Goal: Task Accomplishment & Management: Manage account settings

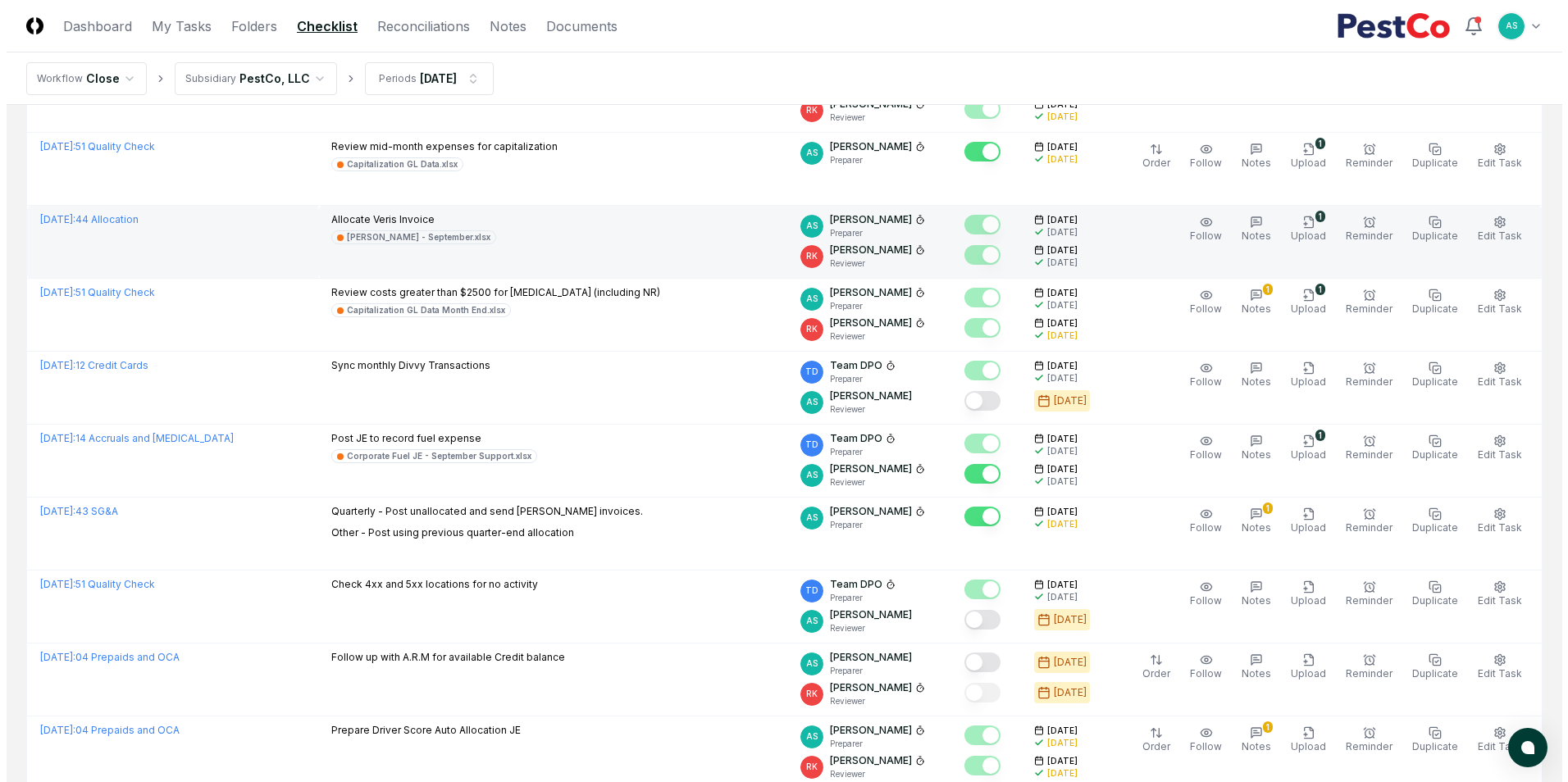
scroll to position [410, 0]
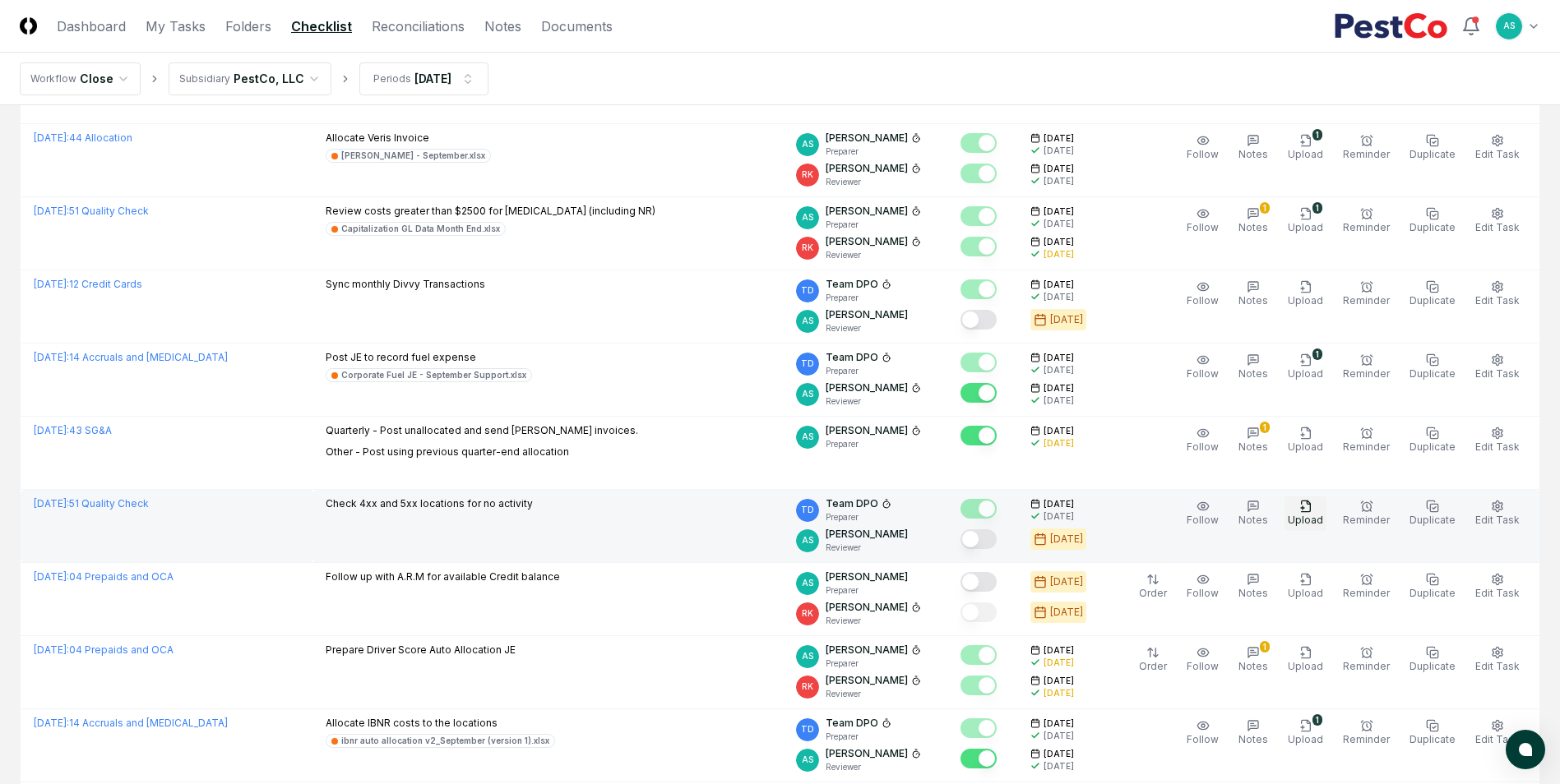
click at [1307, 521] on span "Upload" at bounding box center [1305, 520] width 36 height 13
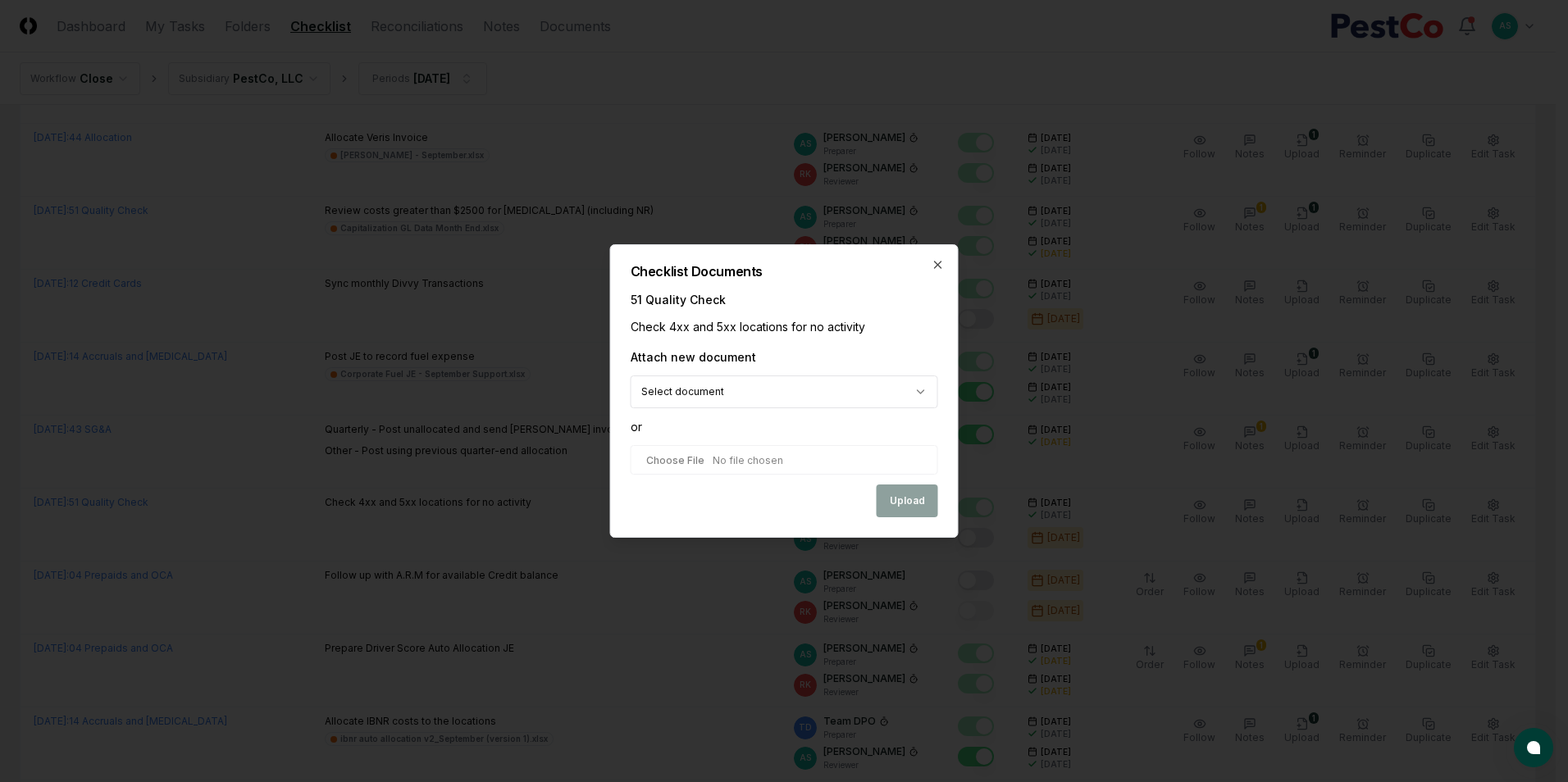
click at [692, 438] on div "**********" at bounding box center [784, 416] width 307 height 136
click at [670, 464] on input "file" at bounding box center [784, 460] width 307 height 29
type input "**********"
click at [914, 500] on button "Upload" at bounding box center [907, 502] width 61 height 33
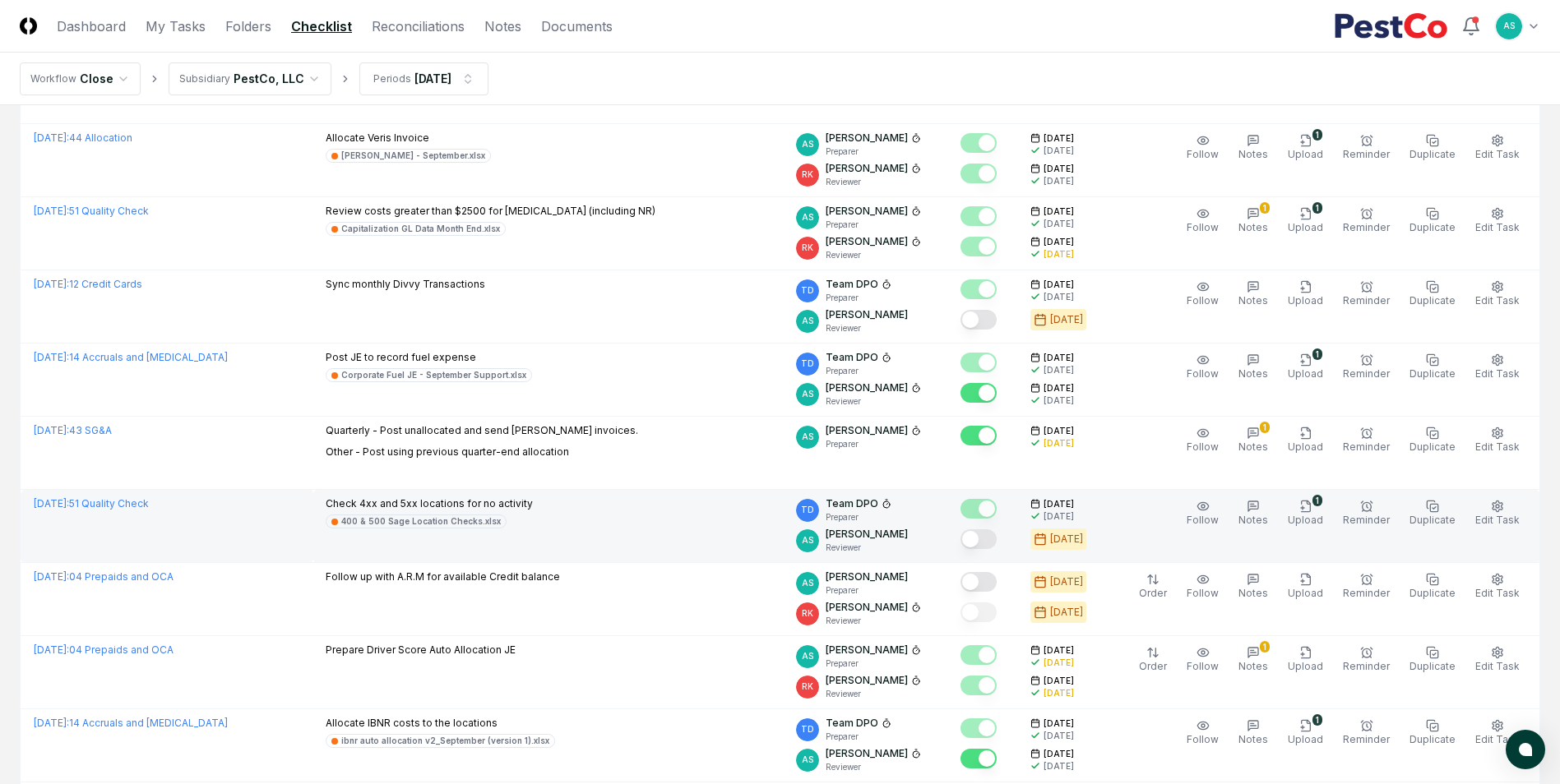
click at [983, 538] on button "Mark complete" at bounding box center [978, 539] width 37 height 20
click at [1492, 505] on button "Edit Task" at bounding box center [1497, 513] width 51 height 35
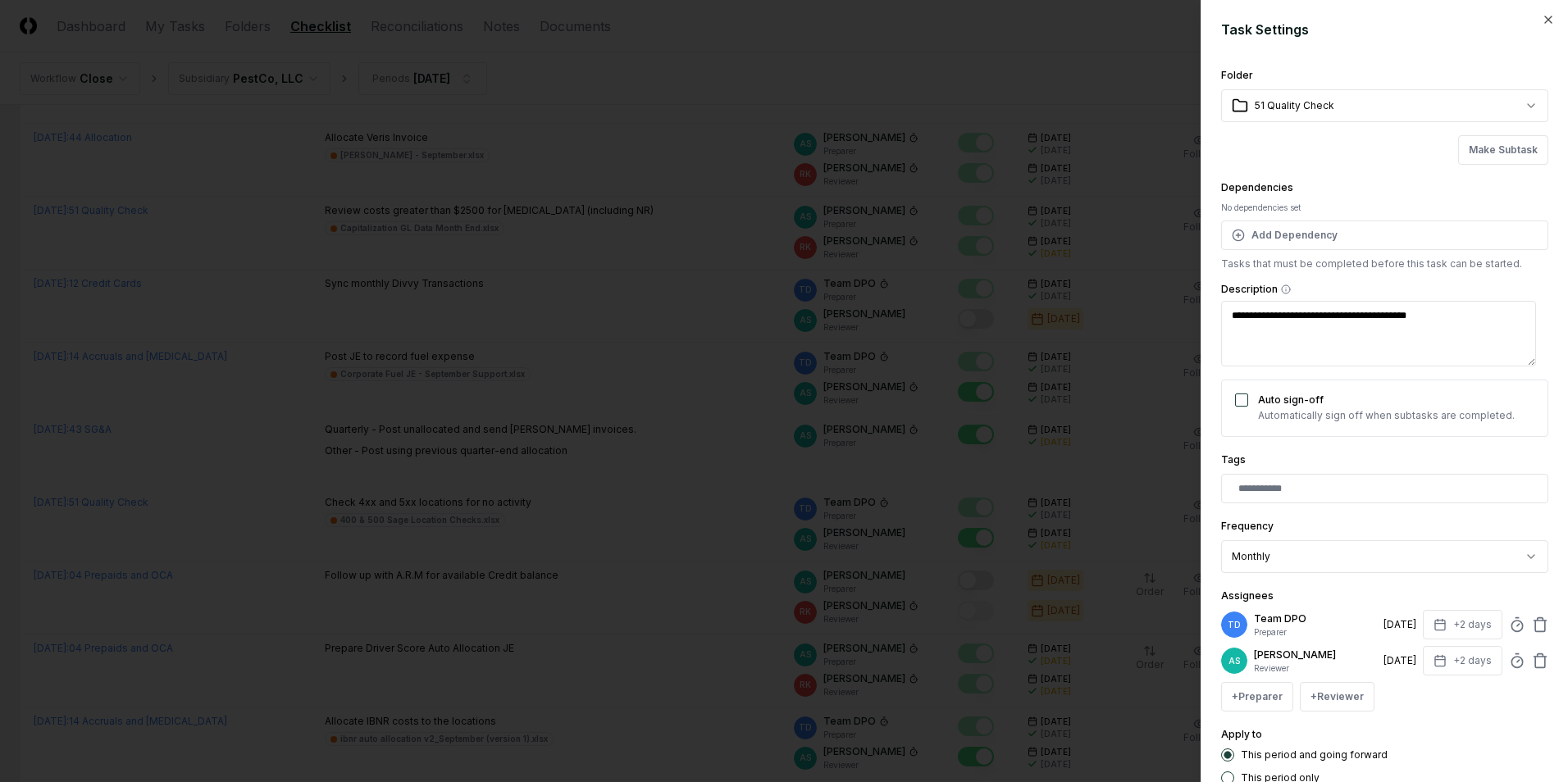
click at [1496, 664] on div "AS [PERSON_NAME] Reviewer [DATE] +2 days" at bounding box center [1384, 660] width 327 height 29
click at [1509, 662] on icon at bounding box center [1517, 661] width 16 height 16
type textarea "*"
type input "******"
click at [1417, 527] on div "**********" at bounding box center [1384, 545] width 327 height 57
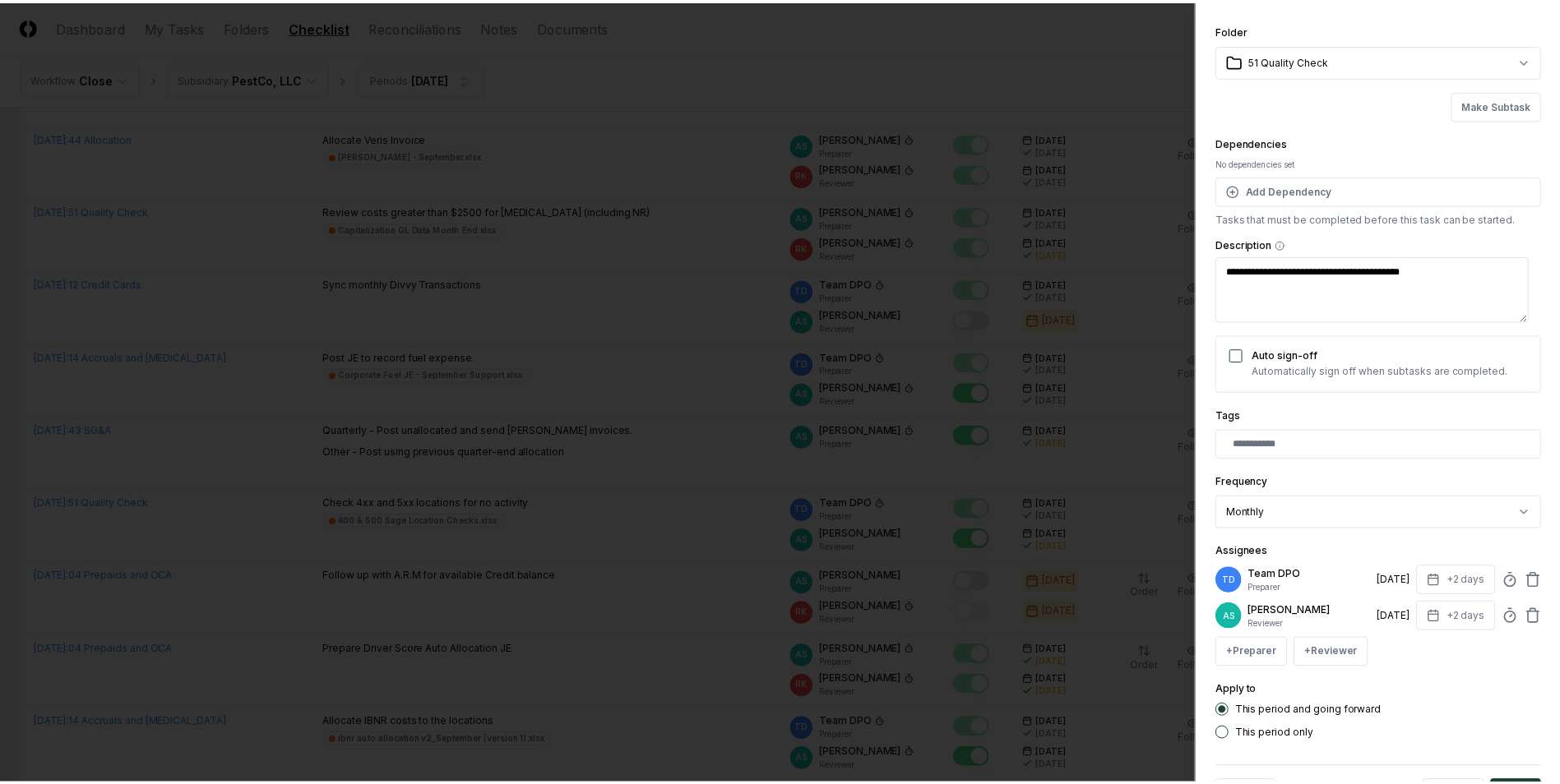
scroll to position [109, 0]
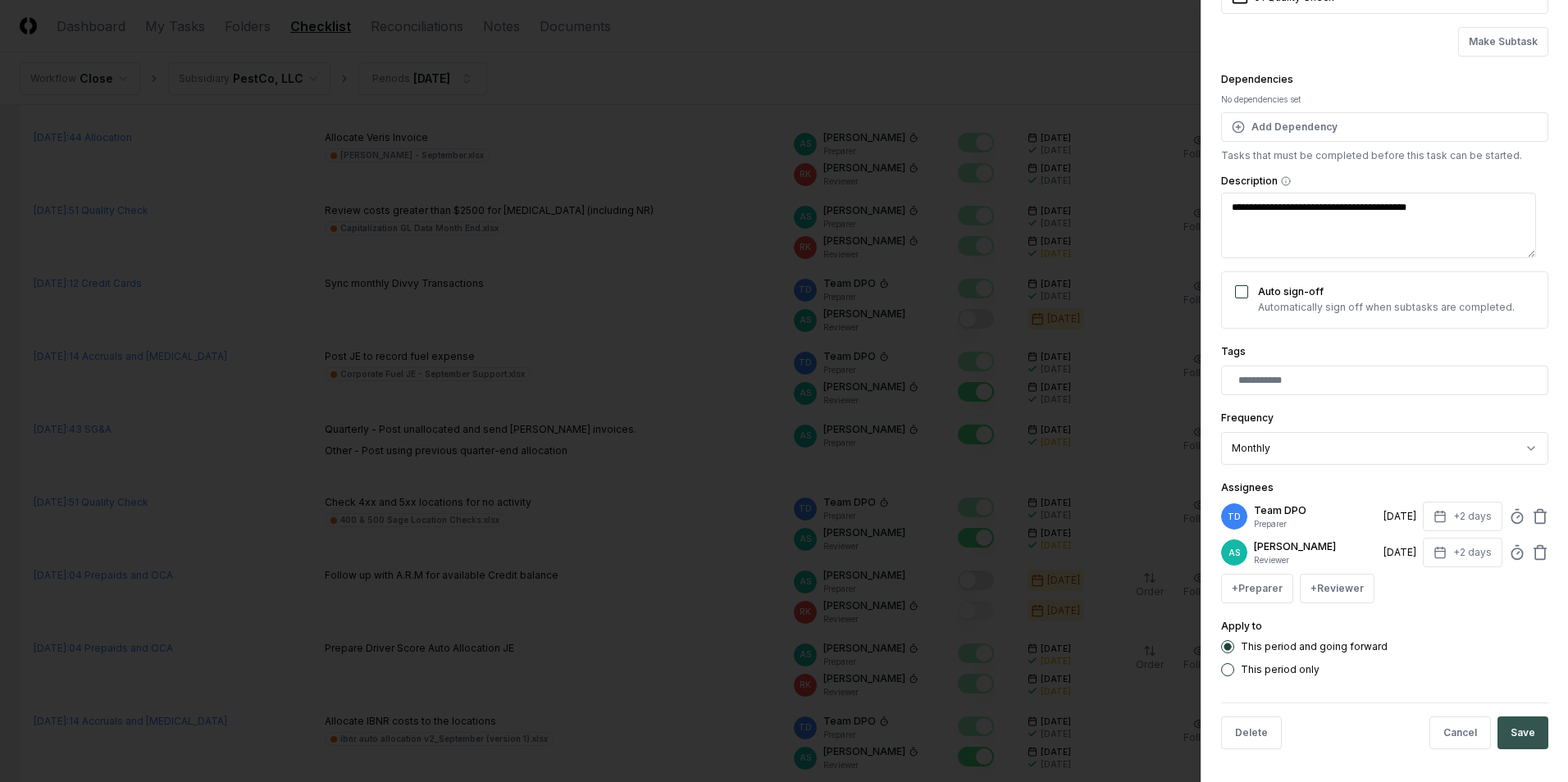
click at [1511, 726] on button "Save" at bounding box center [1523, 733] width 51 height 33
type textarea "*"
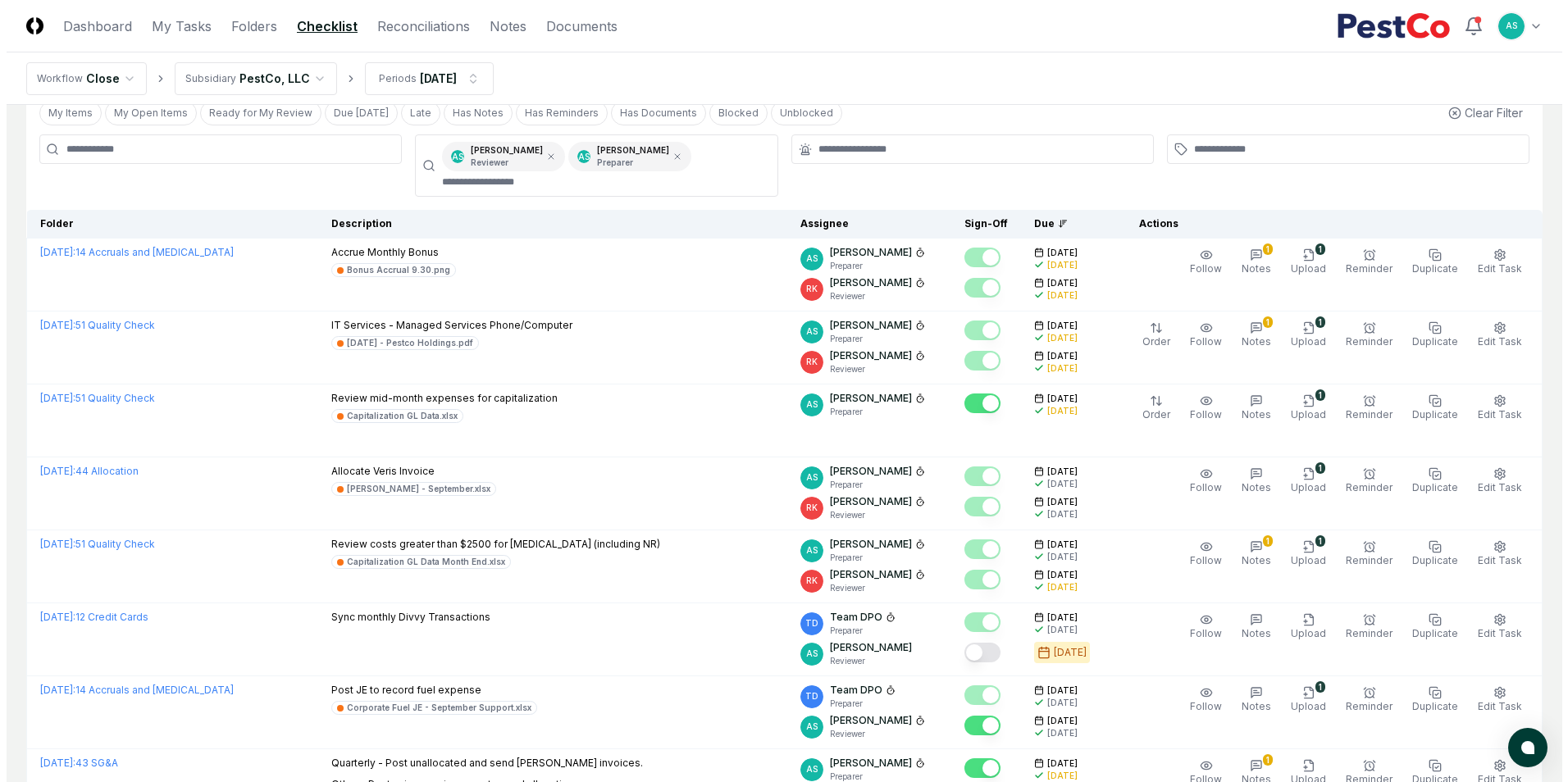
scroll to position [0, 0]
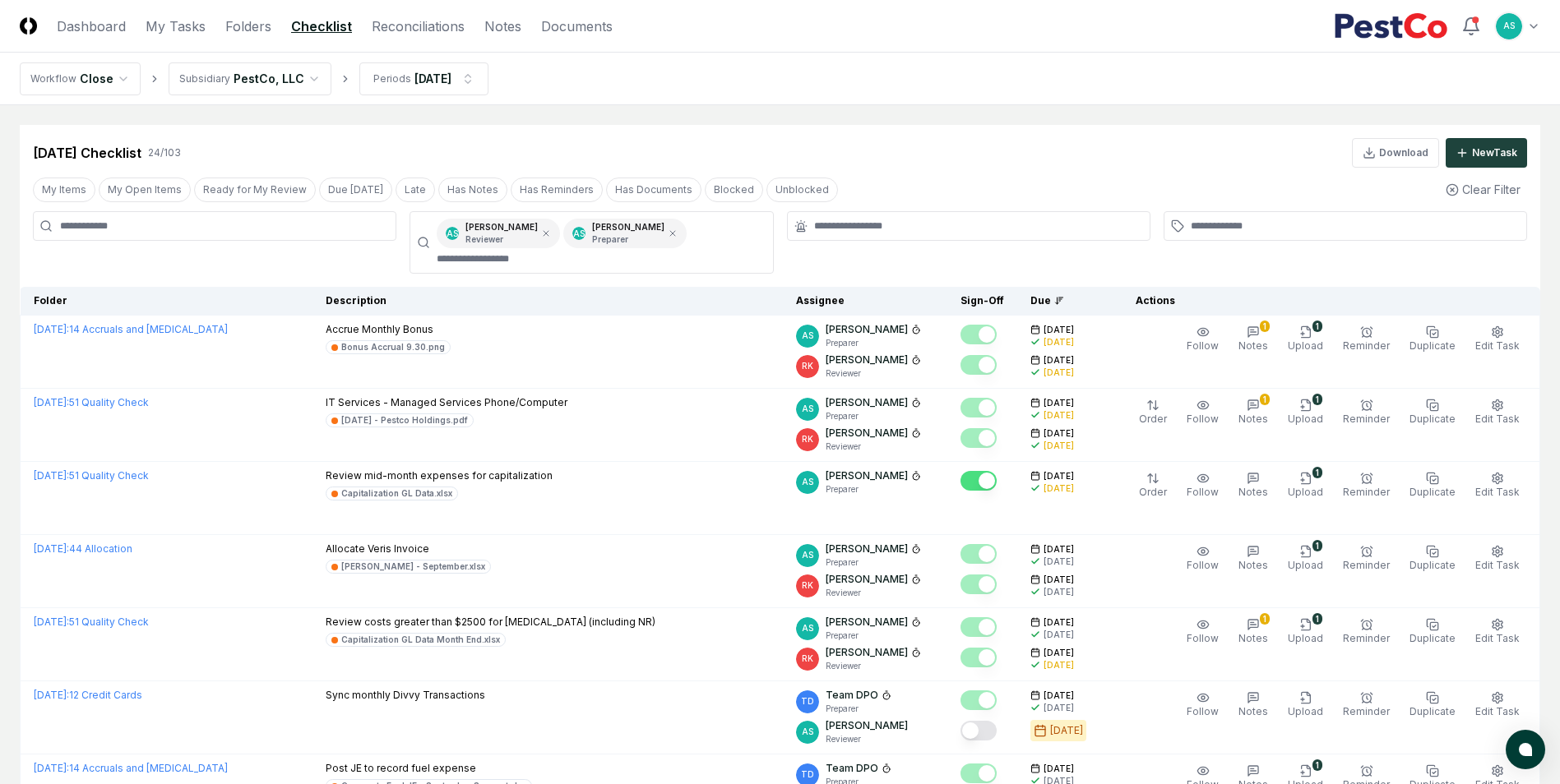
click at [210, 223] on input at bounding box center [214, 226] width 364 height 29
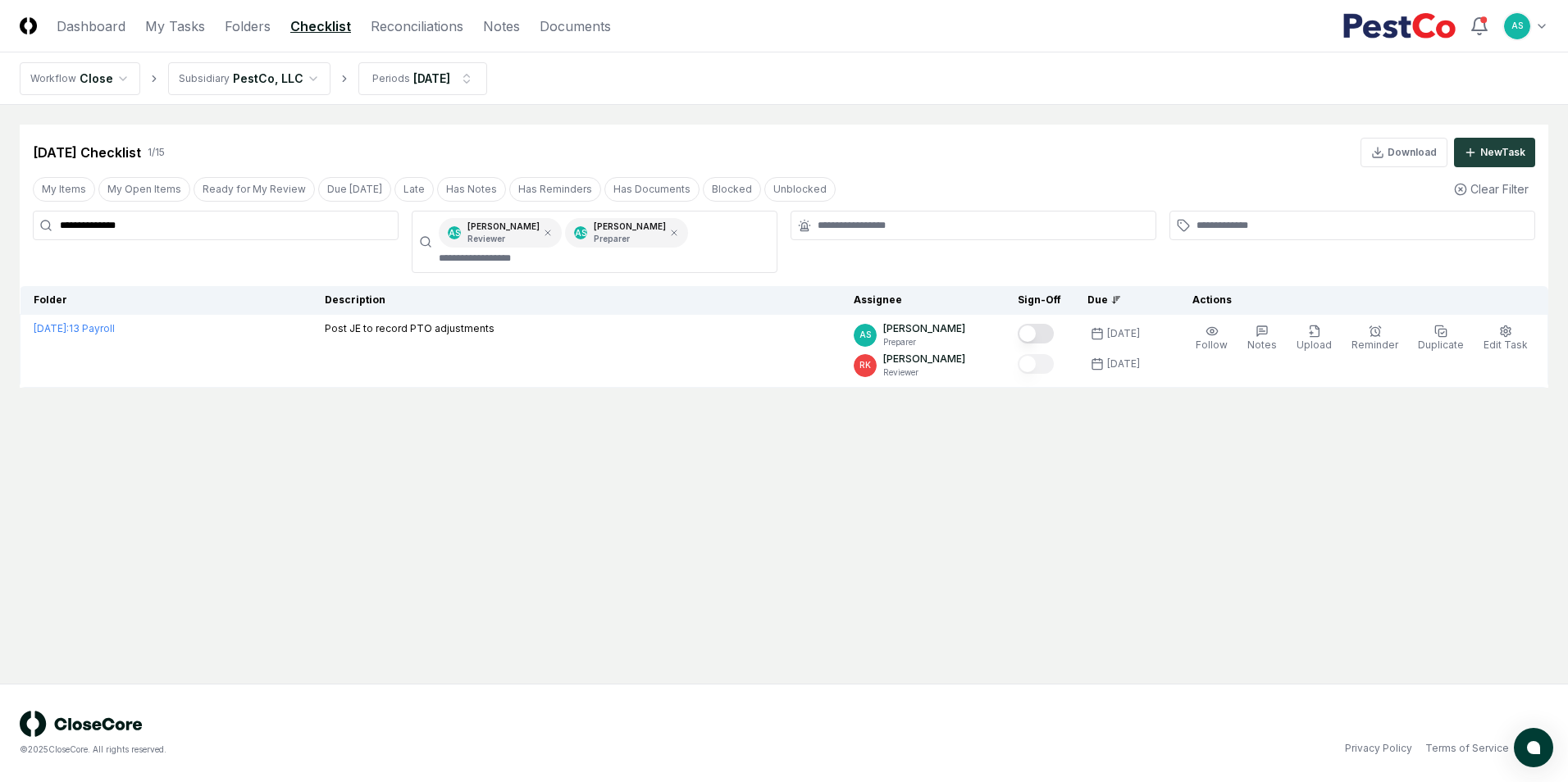
type input "**********"
click at [436, 87] on html "**********" at bounding box center [784, 391] width 1568 height 782
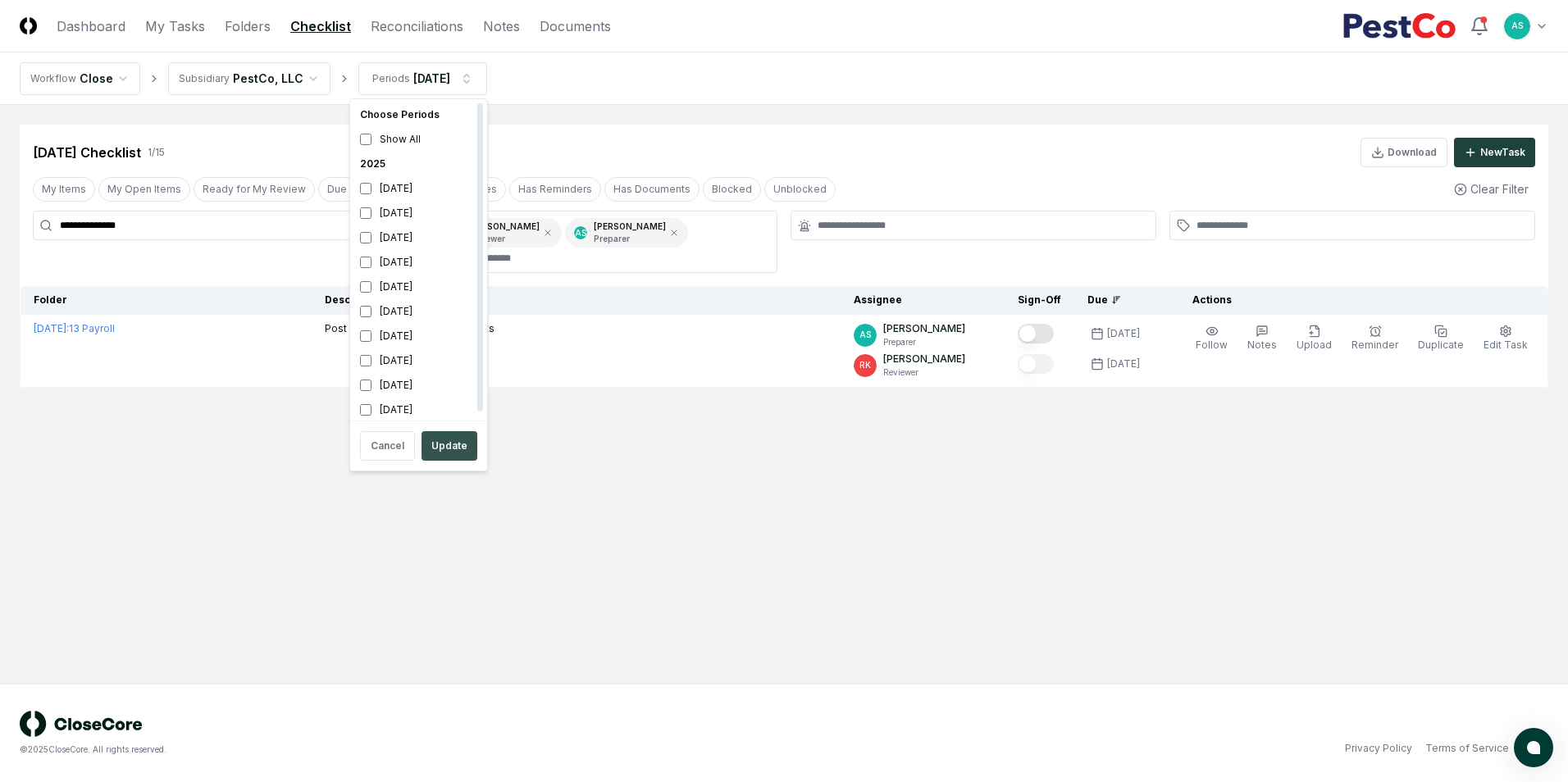
scroll to position [5, 0]
click at [455, 435] on button "Update" at bounding box center [449, 445] width 56 height 29
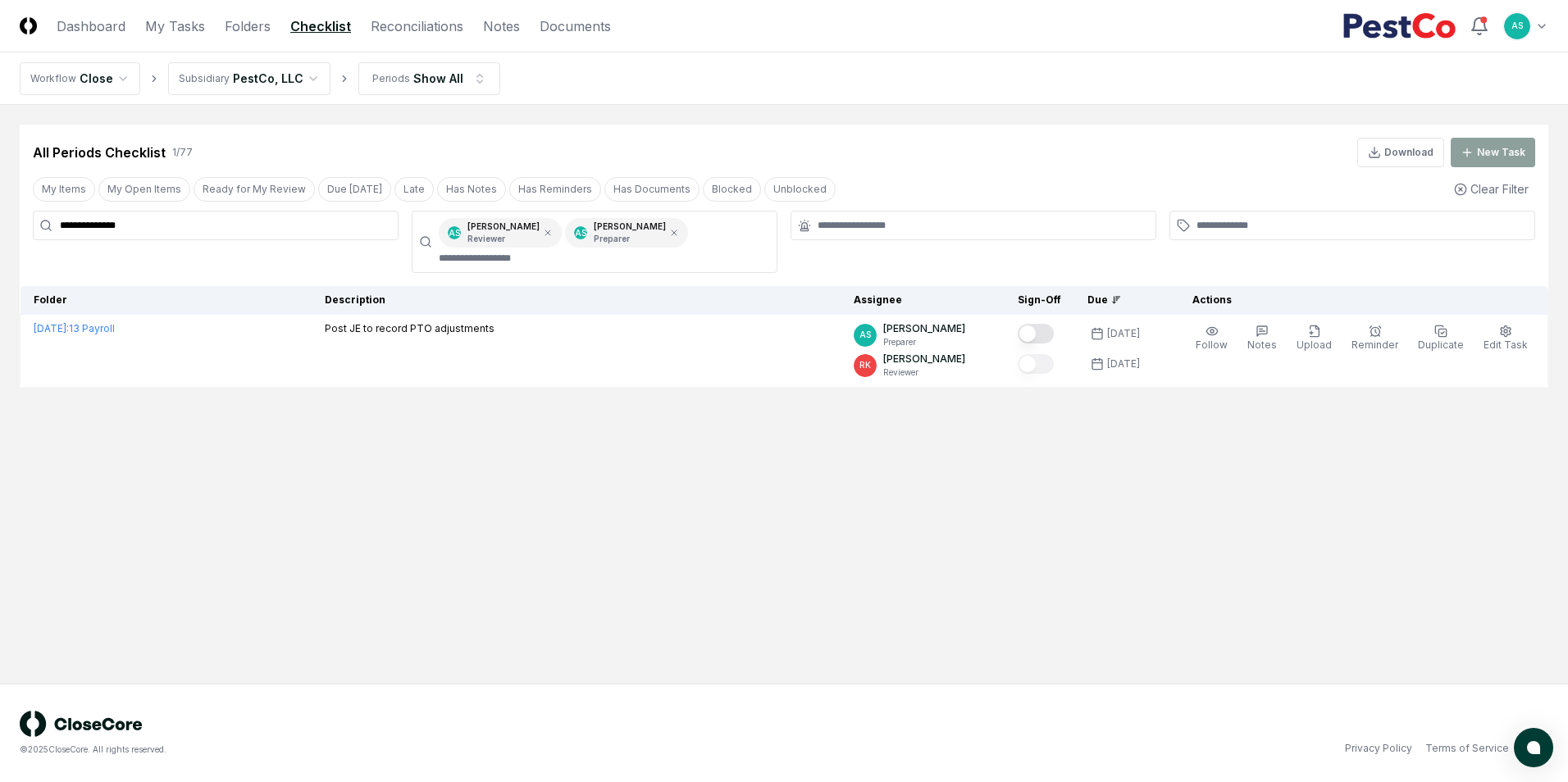
click at [241, 230] on input "**********" at bounding box center [216, 225] width 366 height 29
click at [233, 231] on input "**********" at bounding box center [216, 225] width 366 height 29
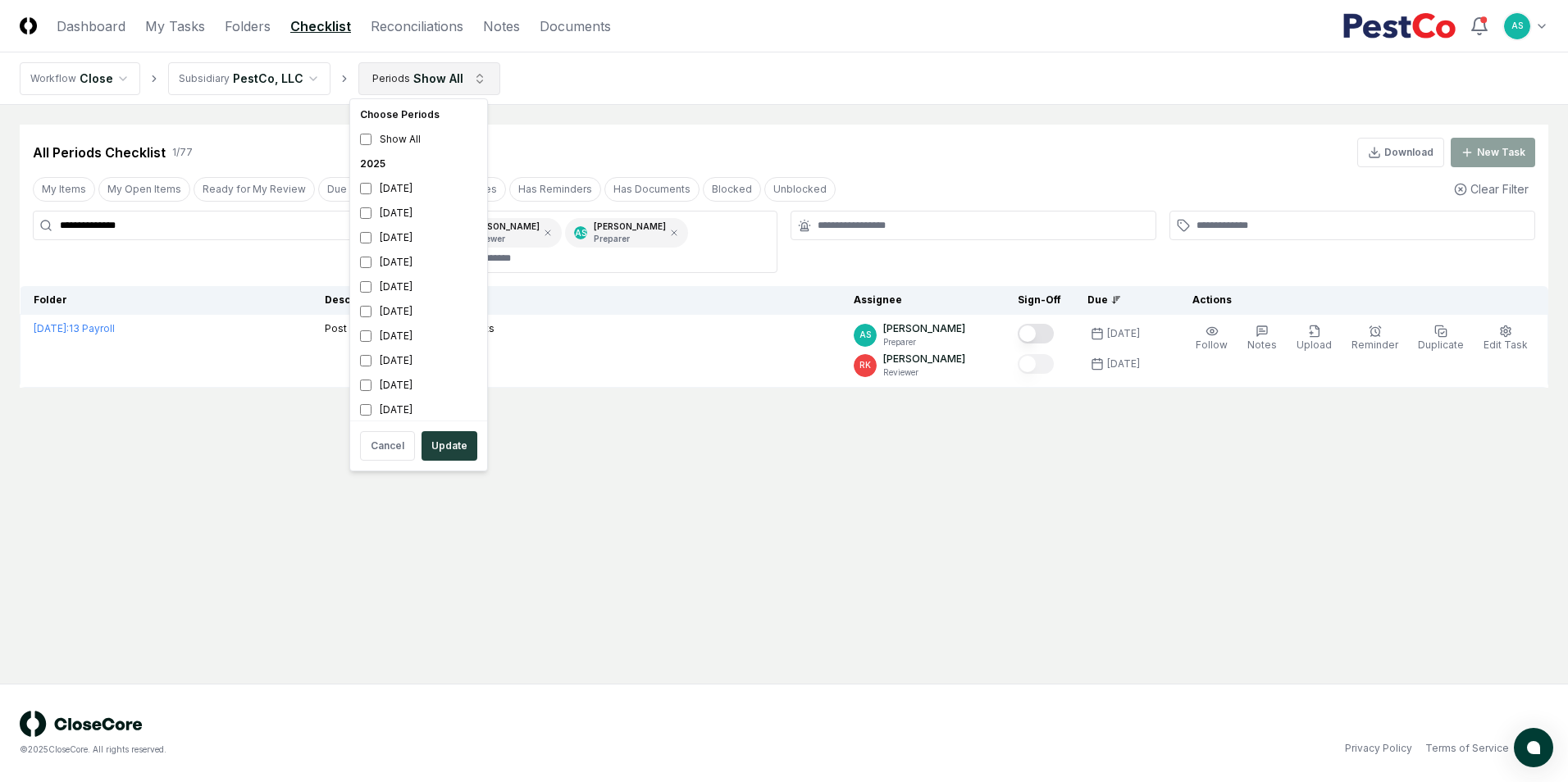
click at [462, 80] on html "**********" at bounding box center [784, 391] width 1568 height 782
click at [445, 437] on button "Update" at bounding box center [449, 445] width 56 height 29
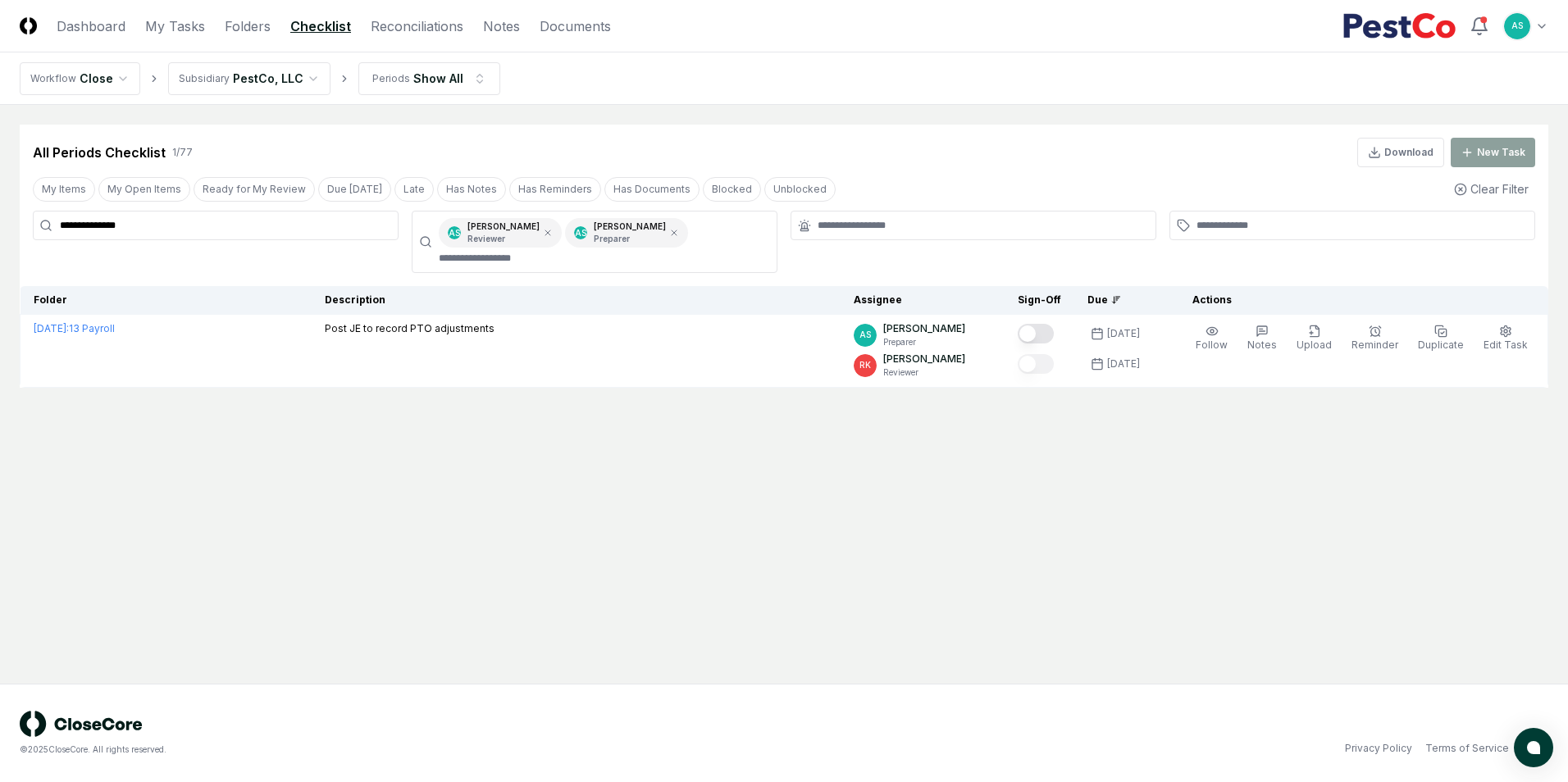
click at [181, 209] on div "**********" at bounding box center [784, 256] width 1529 height 263
click at [669, 232] on icon at bounding box center [674, 232] width 10 height 10
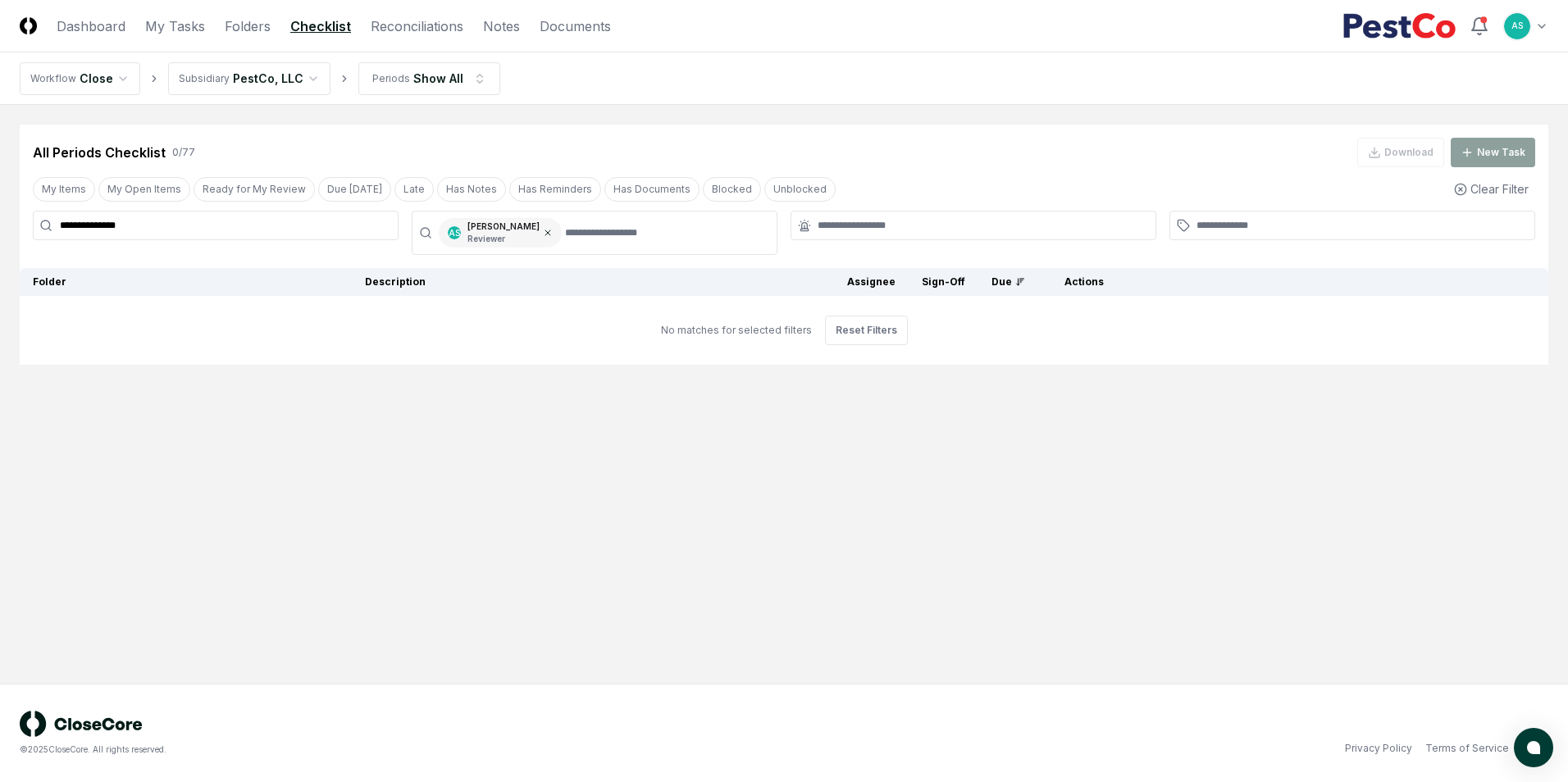
click at [543, 232] on icon at bounding box center [547, 232] width 10 height 10
click at [208, 218] on input "**********" at bounding box center [216, 225] width 366 height 29
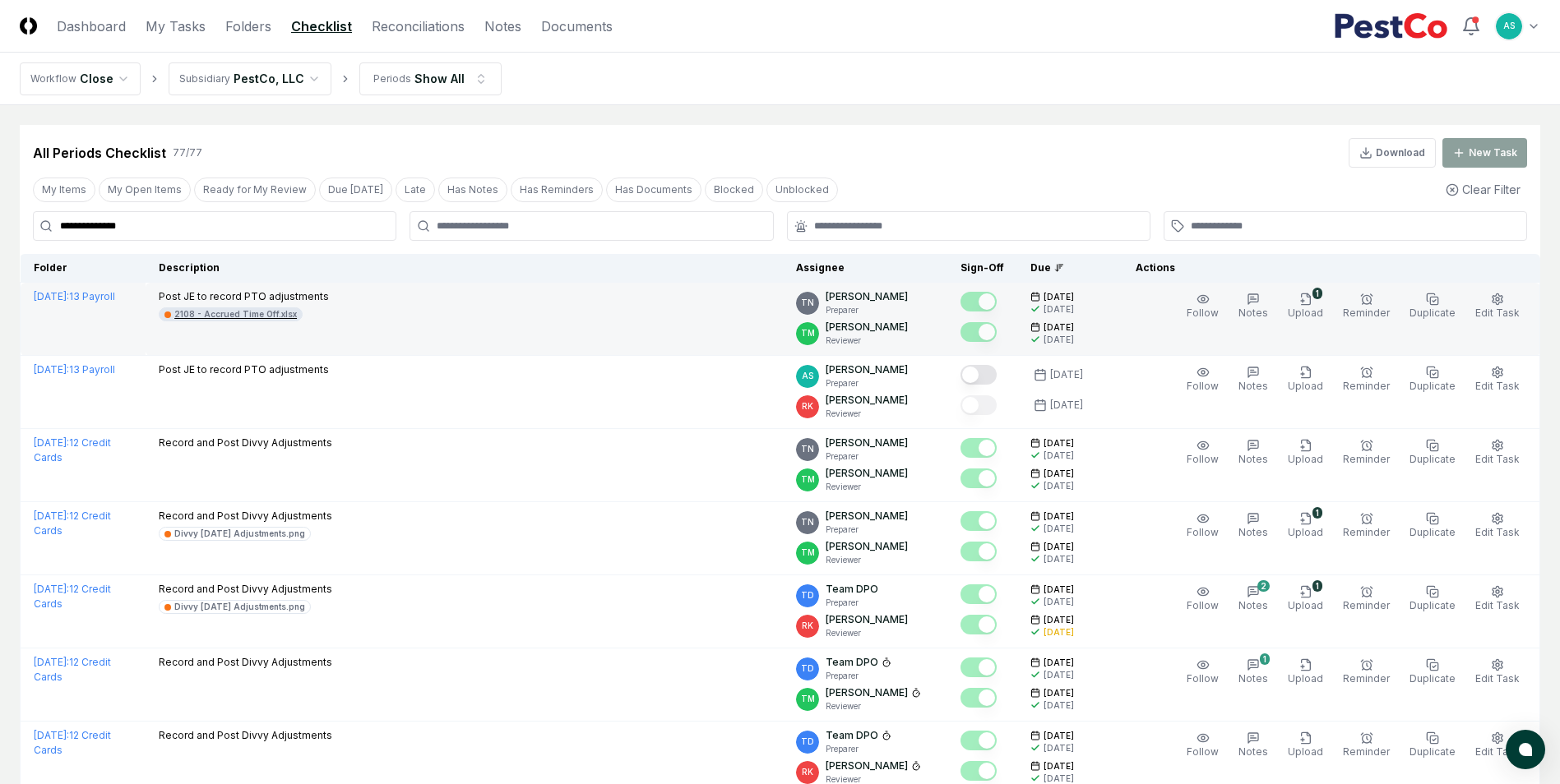
click at [204, 313] on div "2108 - Accrued Time Off.xlsx" at bounding box center [235, 314] width 122 height 13
click at [187, 311] on div "2108 - Accrued Time Off.xlsx" at bounding box center [235, 314] width 122 height 13
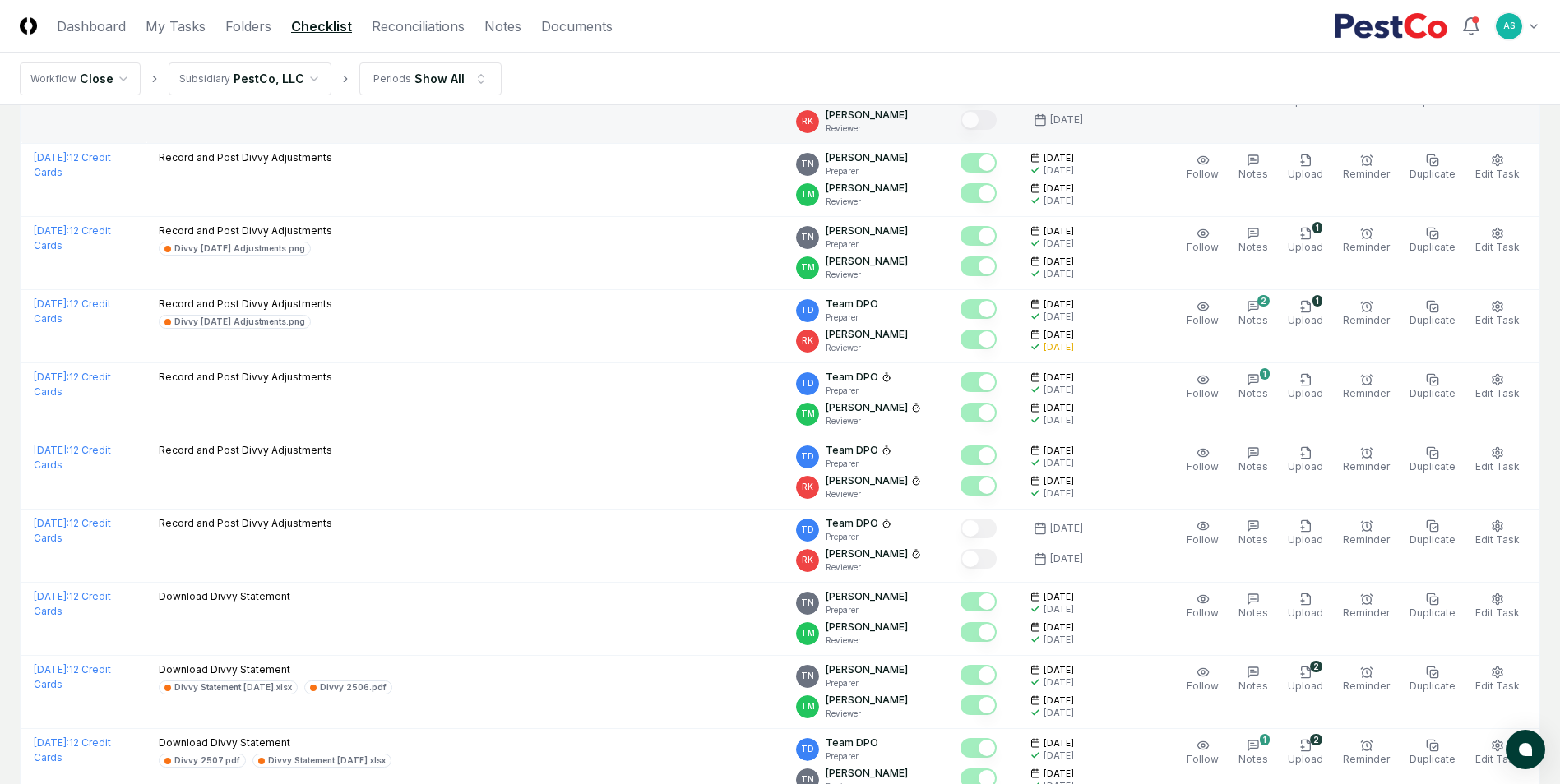
scroll to position [0, 0]
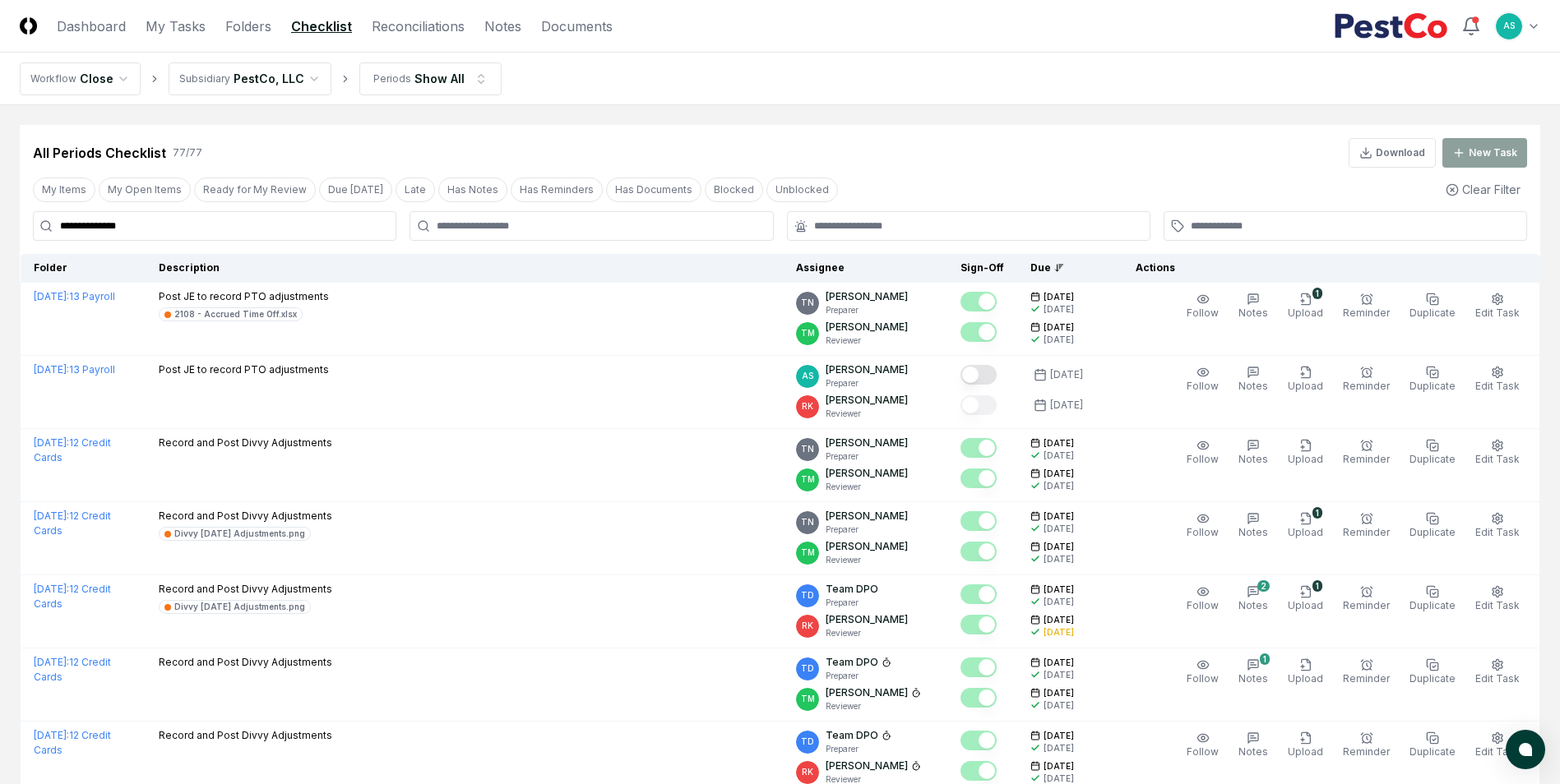
drag, startPoint x: 415, startPoint y: 21, endPoint x: 453, endPoint y: 53, distance: 49.7
click at [415, 21] on link "Reconciliations" at bounding box center [418, 26] width 93 height 20
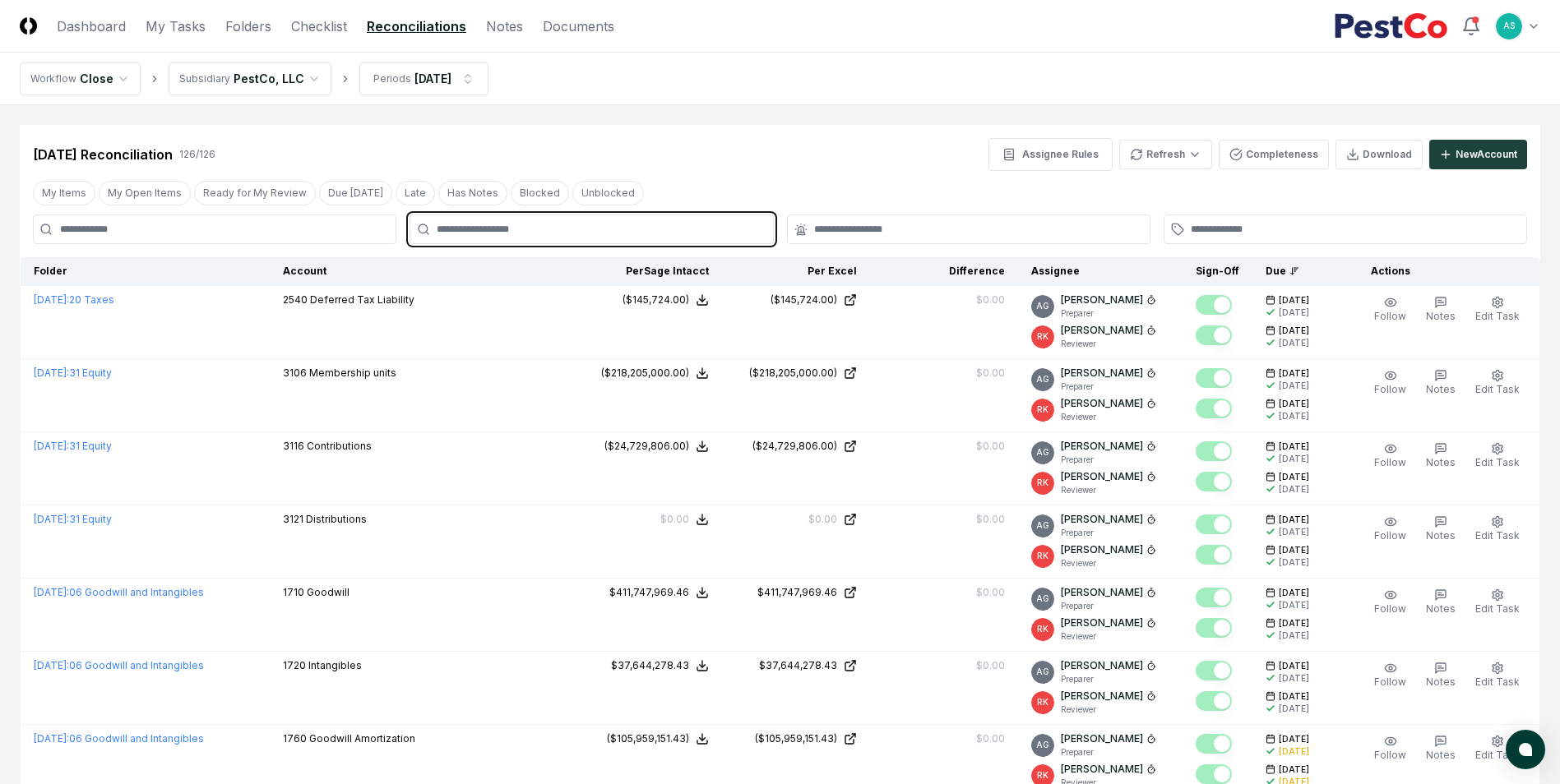
click at [501, 228] on input "text" at bounding box center [600, 229] width 326 height 15
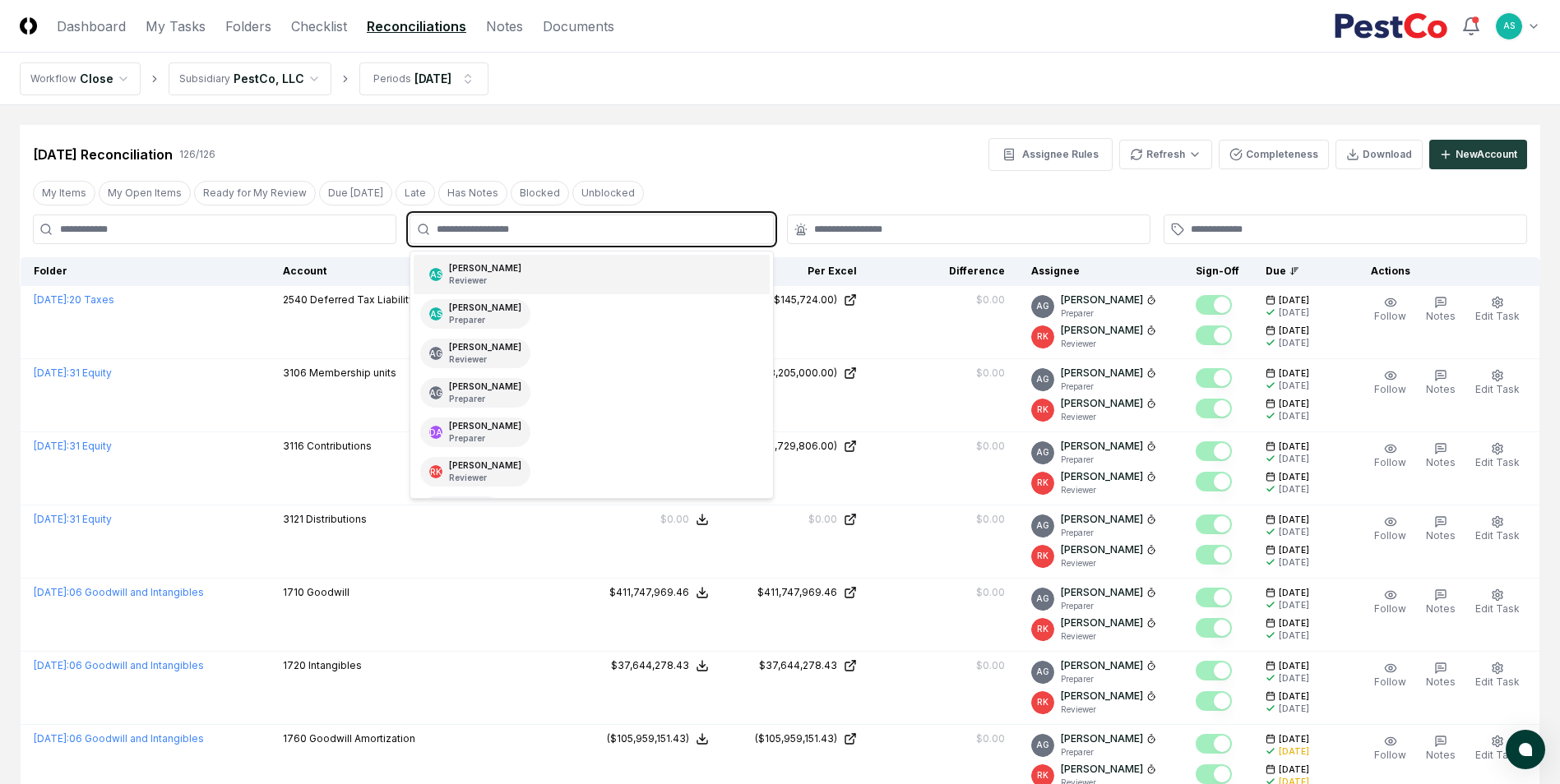
click at [483, 275] on p "Reviewer" at bounding box center [485, 280] width 72 height 13
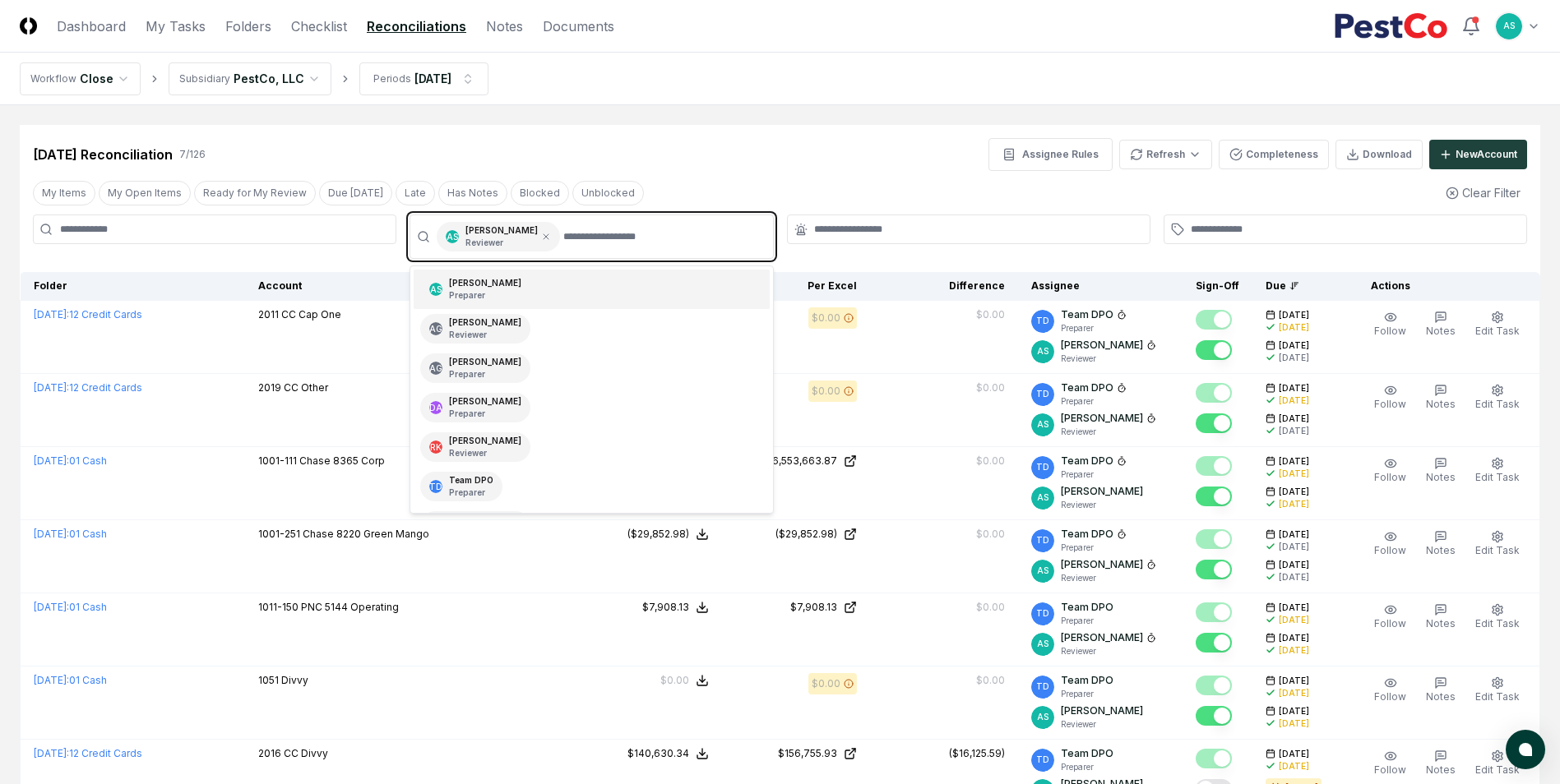
click at [507, 288] on div "AS [PERSON_NAME] Preparer" at bounding box center [474, 288] width 110 height 29
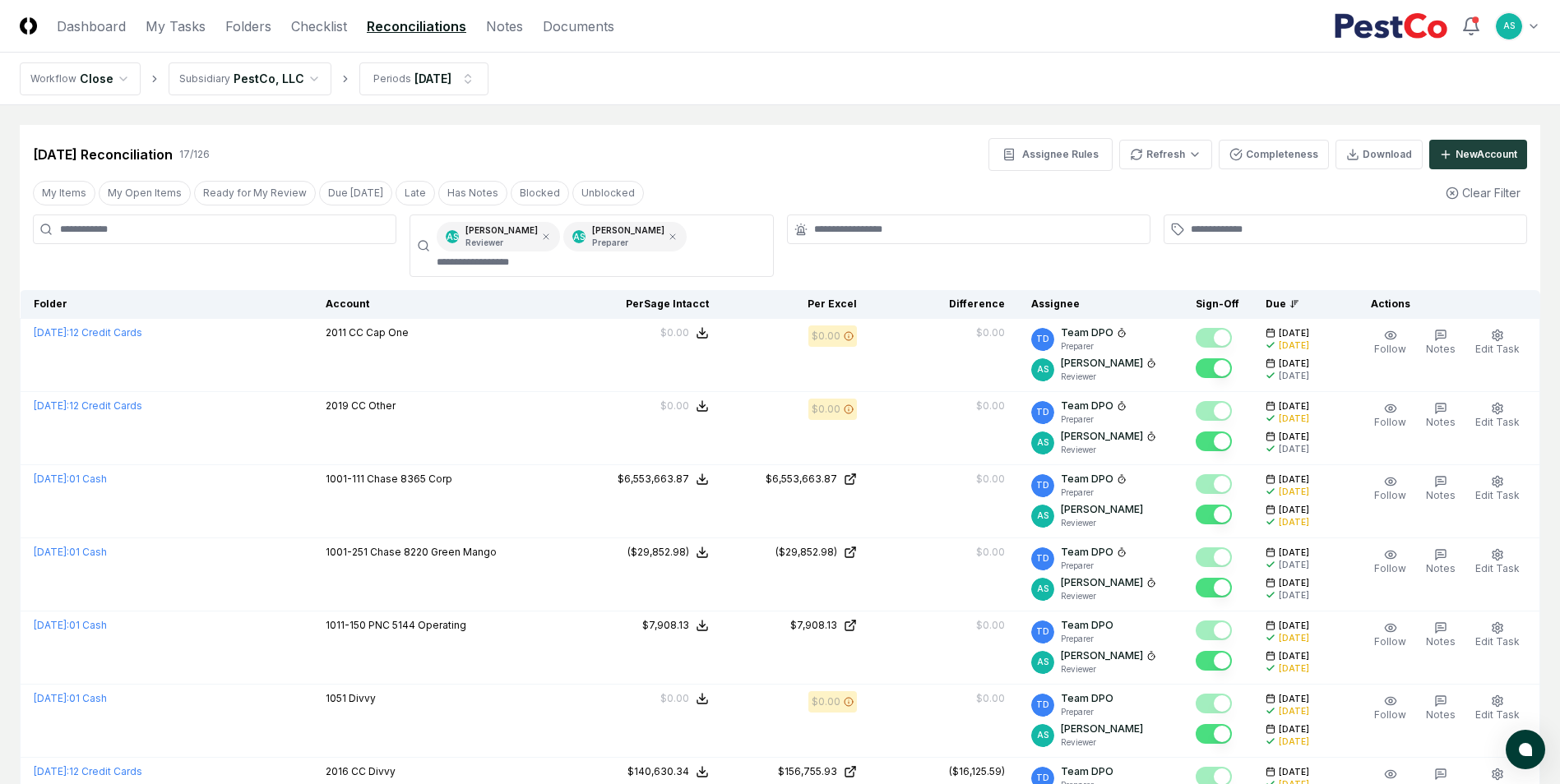
click at [917, 154] on div "[DATE] Reconciliation 17 / 126 Assignee Rules Refresh Completeness Download New…" at bounding box center [780, 154] width 1495 height 33
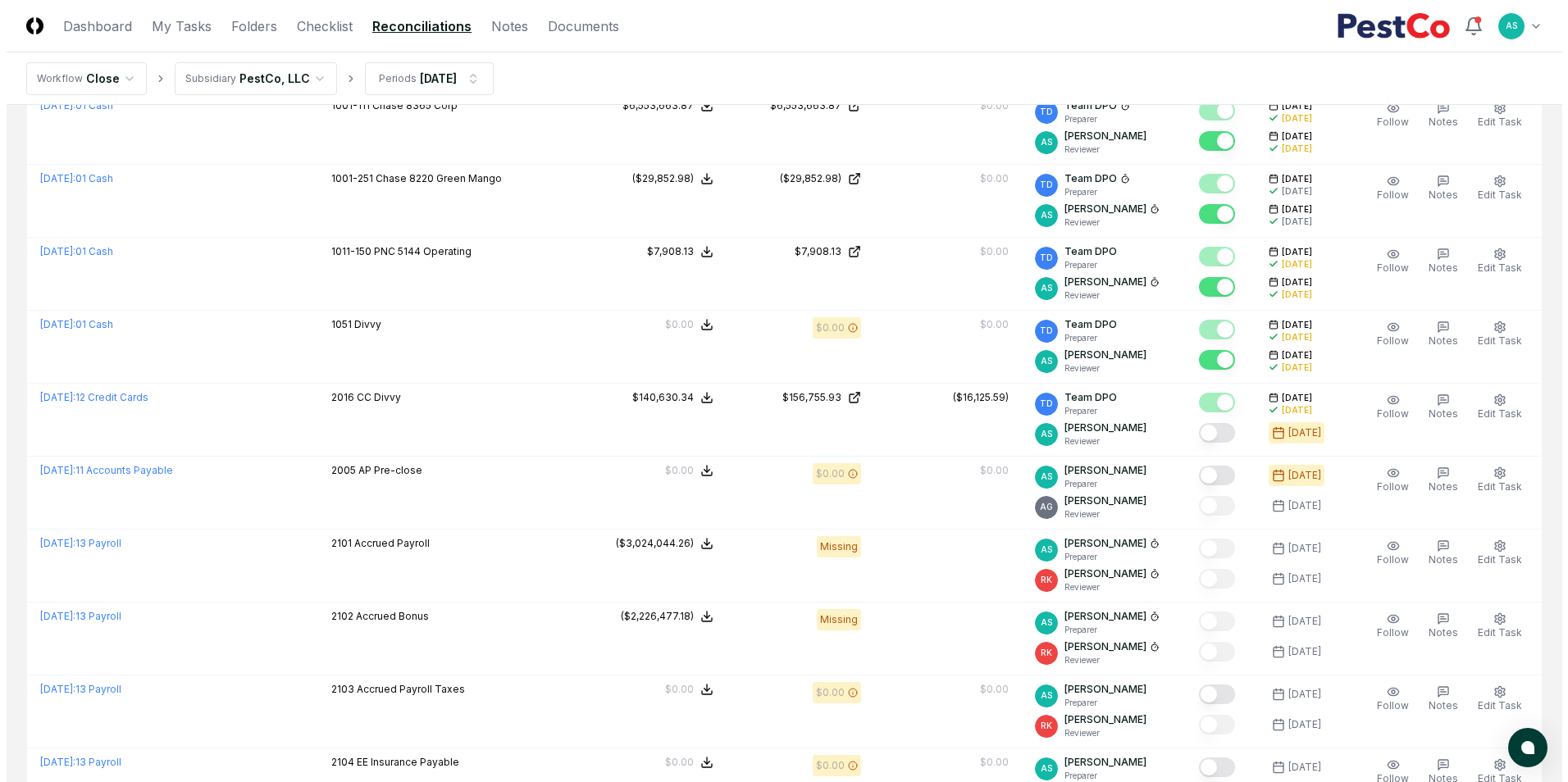
scroll to position [410, 0]
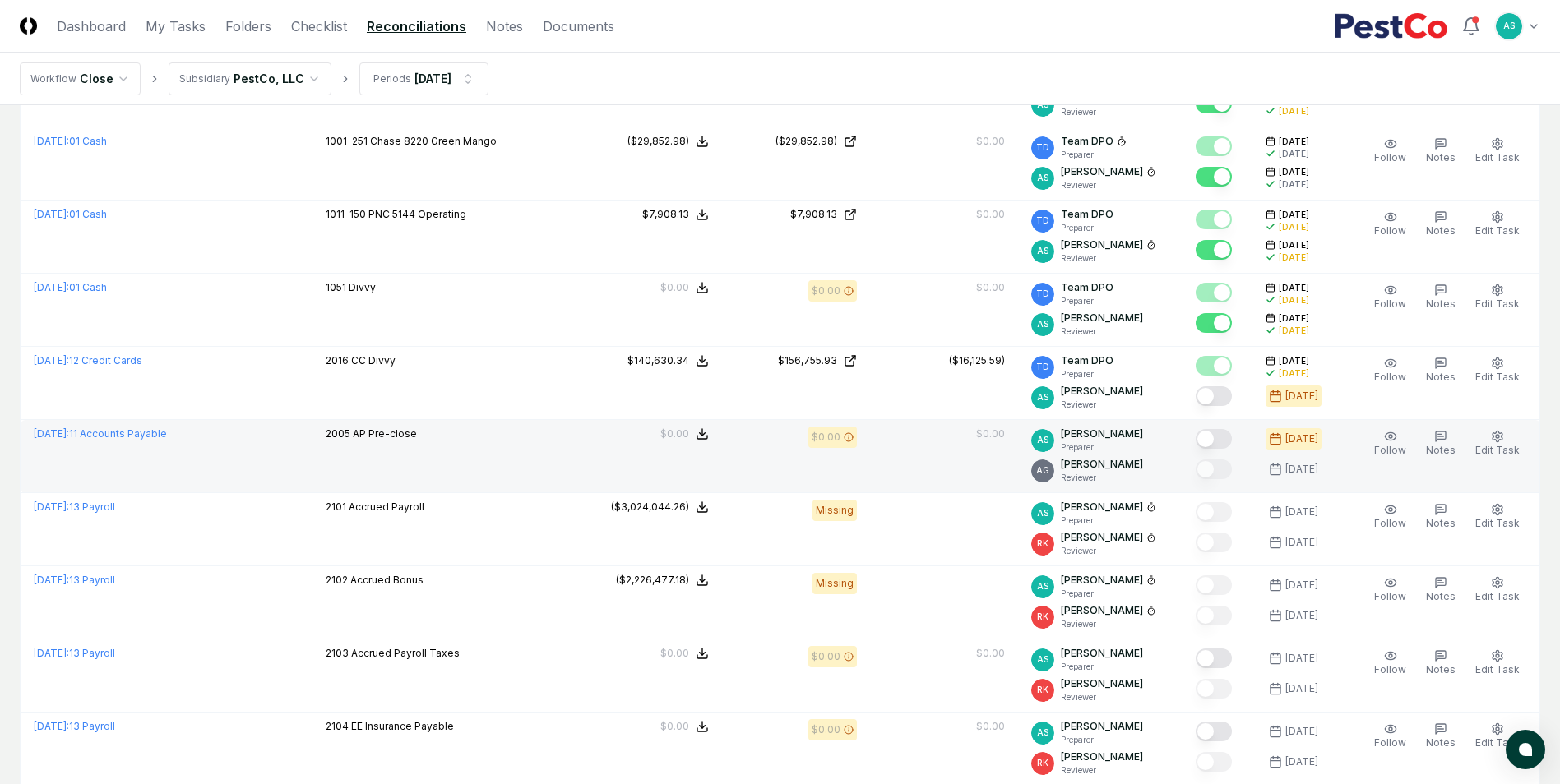
click at [1220, 444] on button "Mark complete" at bounding box center [1213, 438] width 37 height 20
click at [1501, 438] on icon "button" at bounding box center [1497, 436] width 13 height 13
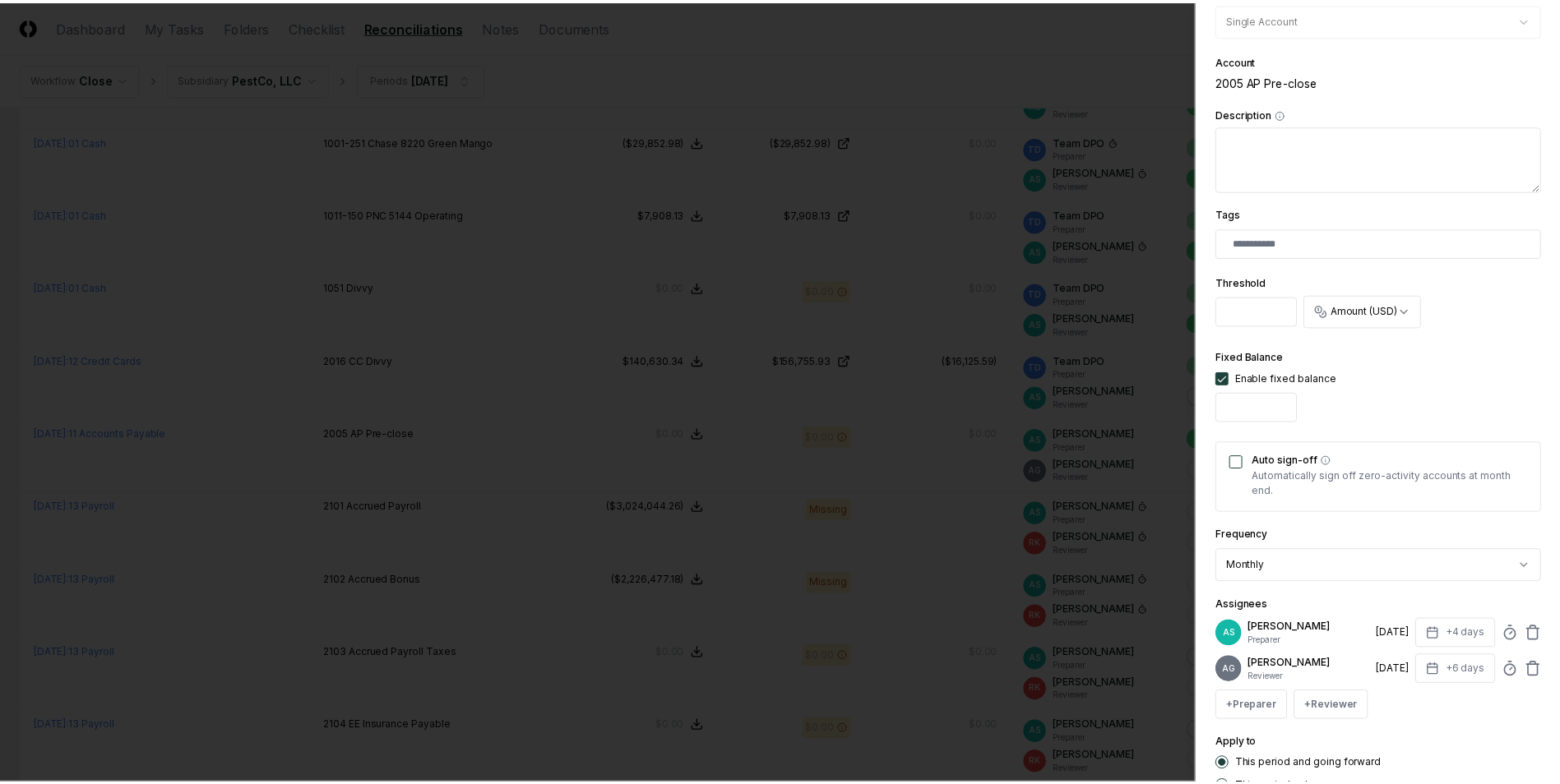
scroll to position [392, 0]
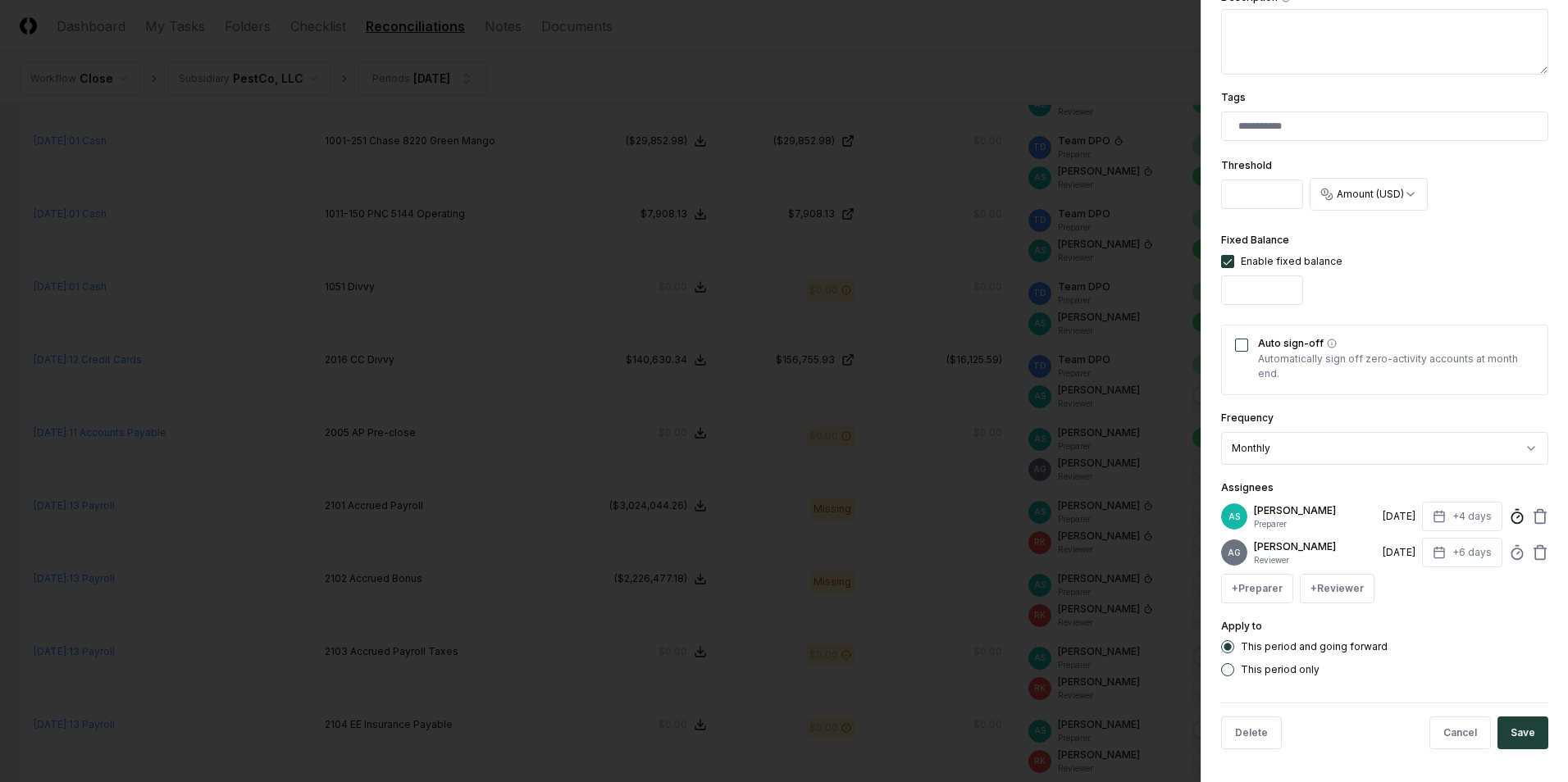
click at [1509, 510] on icon at bounding box center [1517, 517] width 16 height 16
type input "*****"
click at [1540, 737] on div "**********" at bounding box center [1384, 391] width 367 height 782
click at [1500, 742] on button "Save" at bounding box center [1523, 733] width 51 height 33
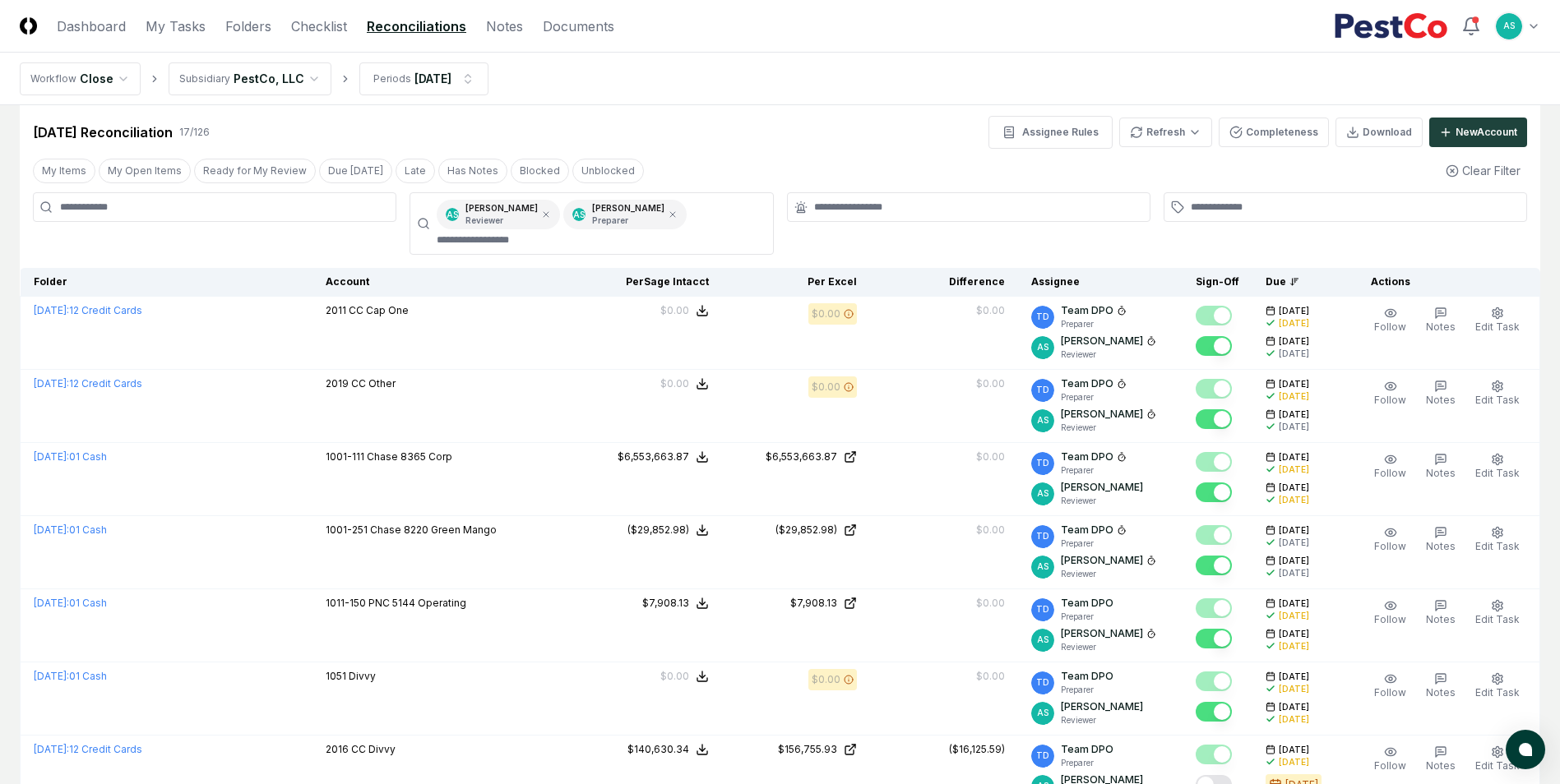
scroll to position [0, 0]
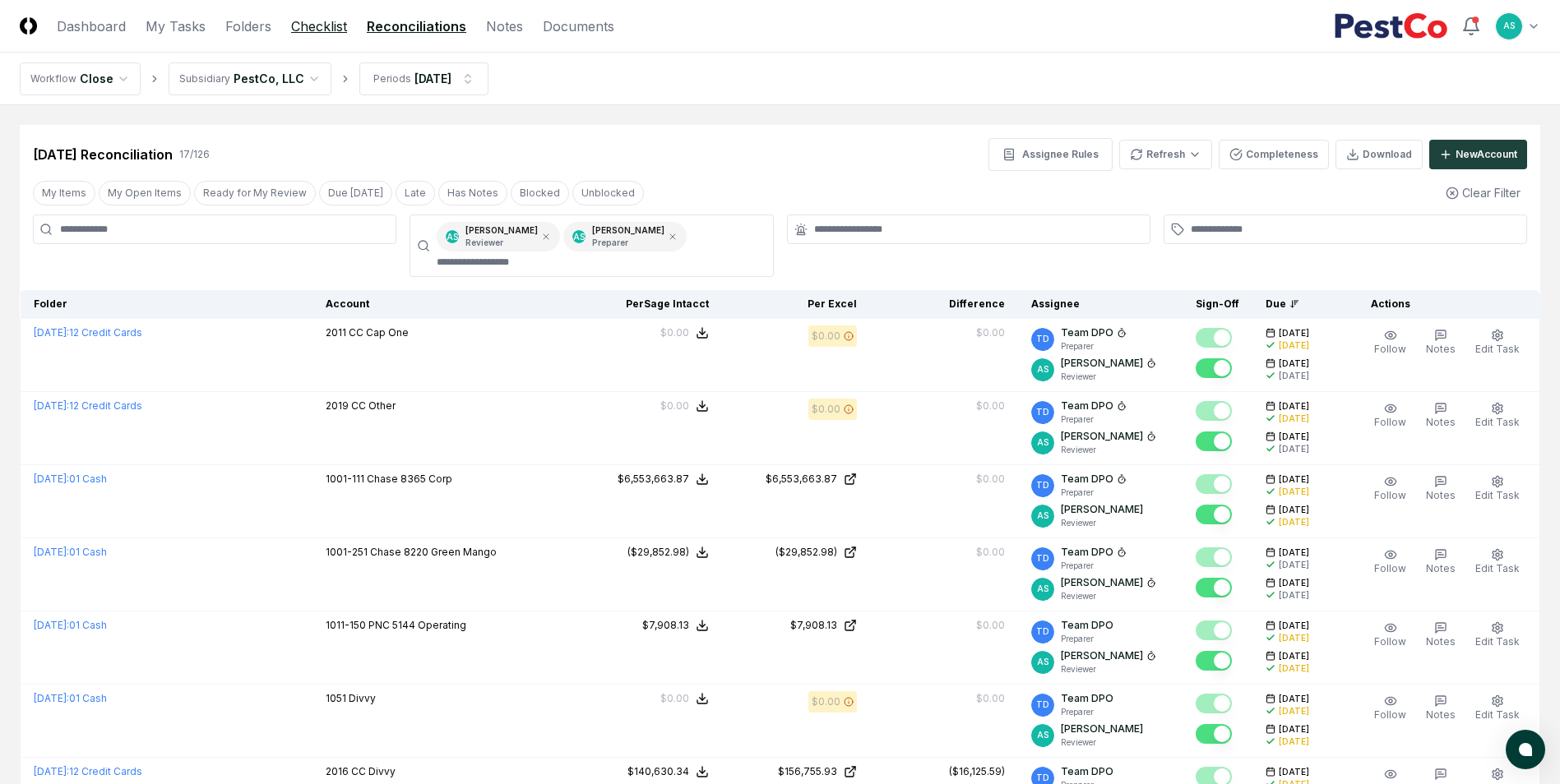
click at [320, 18] on link "Checklist" at bounding box center [319, 26] width 56 height 20
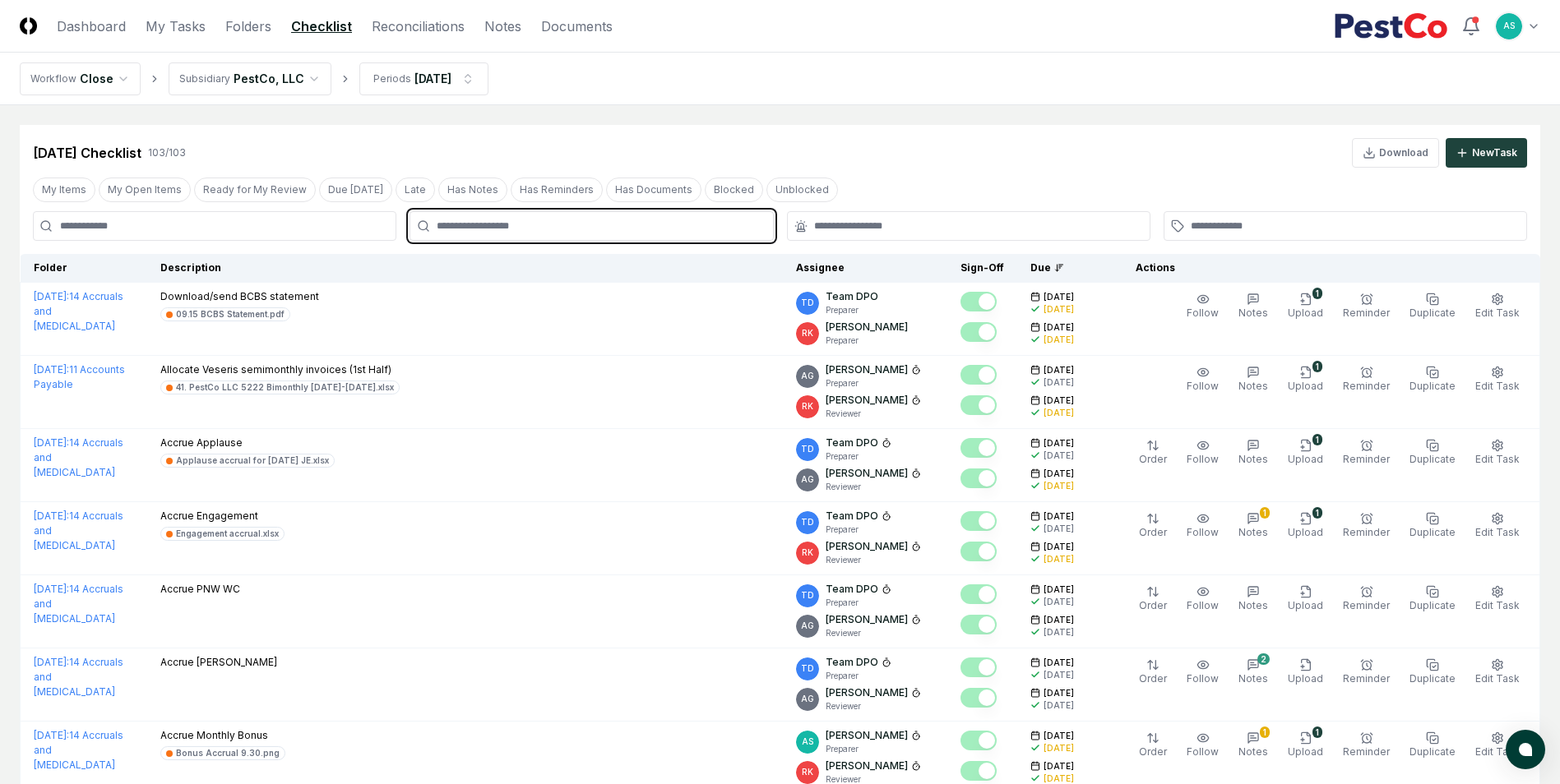
click at [509, 226] on input "text" at bounding box center [600, 226] width 326 height 15
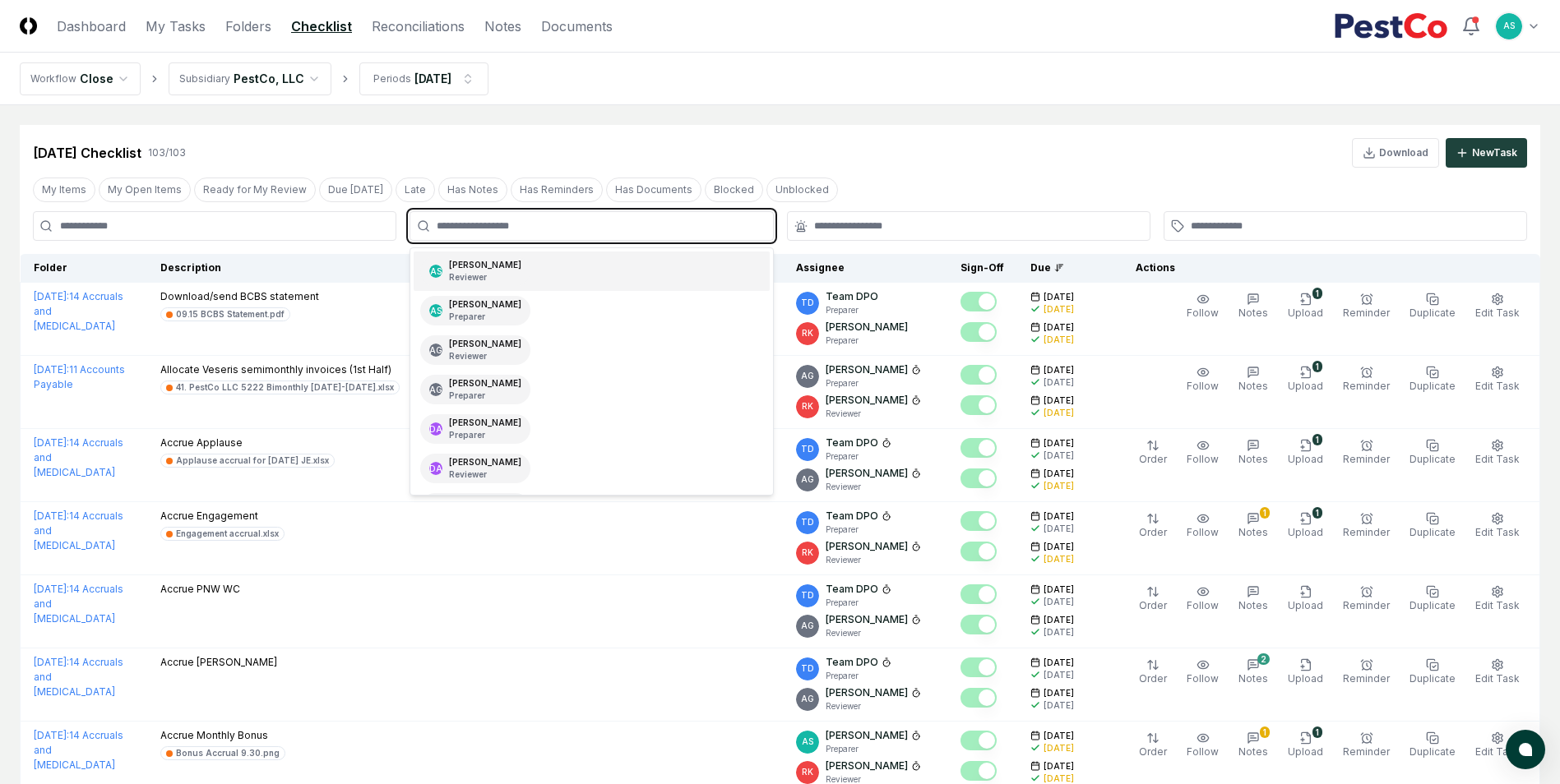
click at [516, 267] on div "AS [PERSON_NAME] Reviewer" at bounding box center [591, 271] width 356 height 39
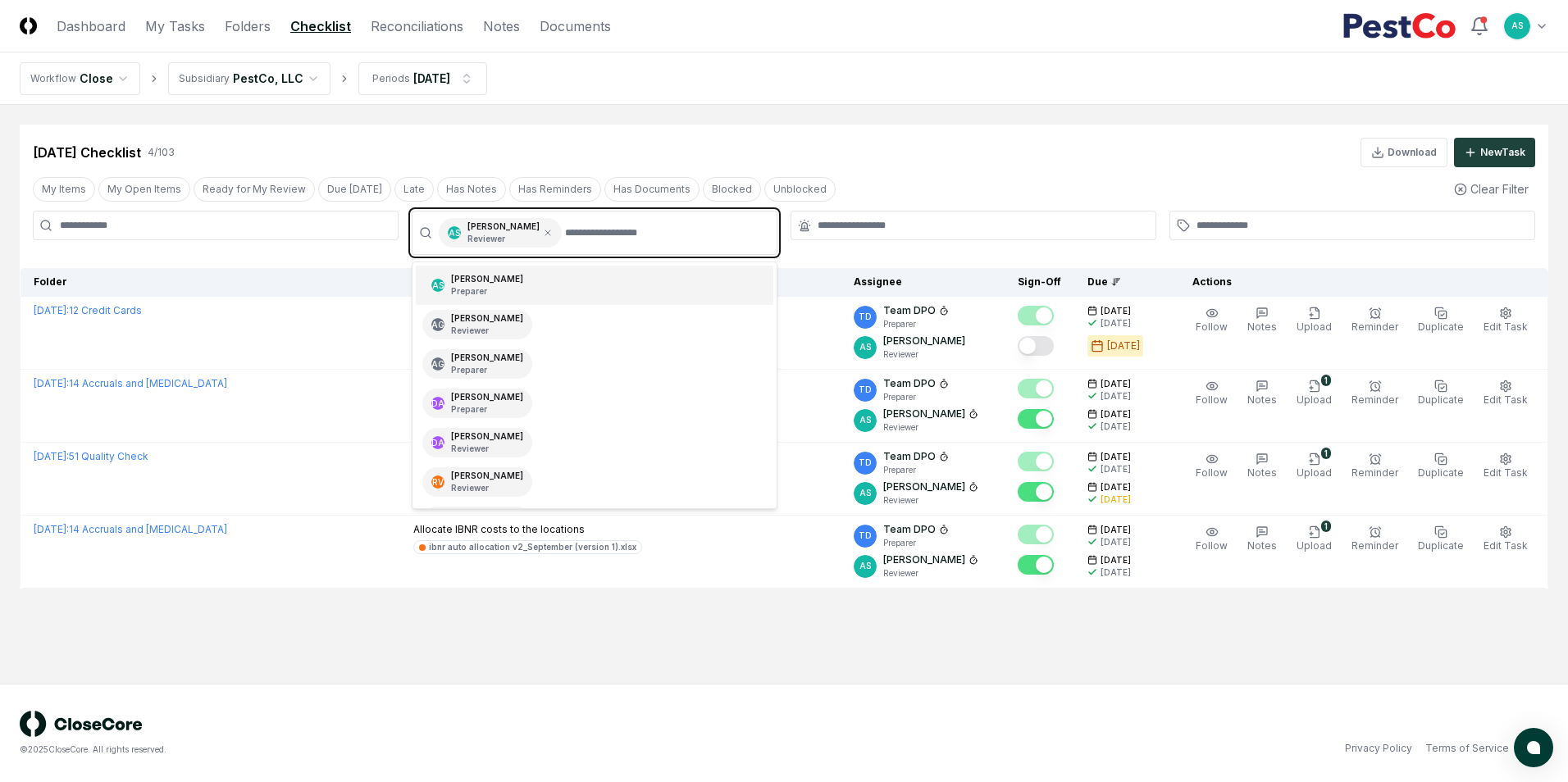
click at [519, 283] on div "AS [PERSON_NAME] Preparer" at bounding box center [594, 285] width 357 height 39
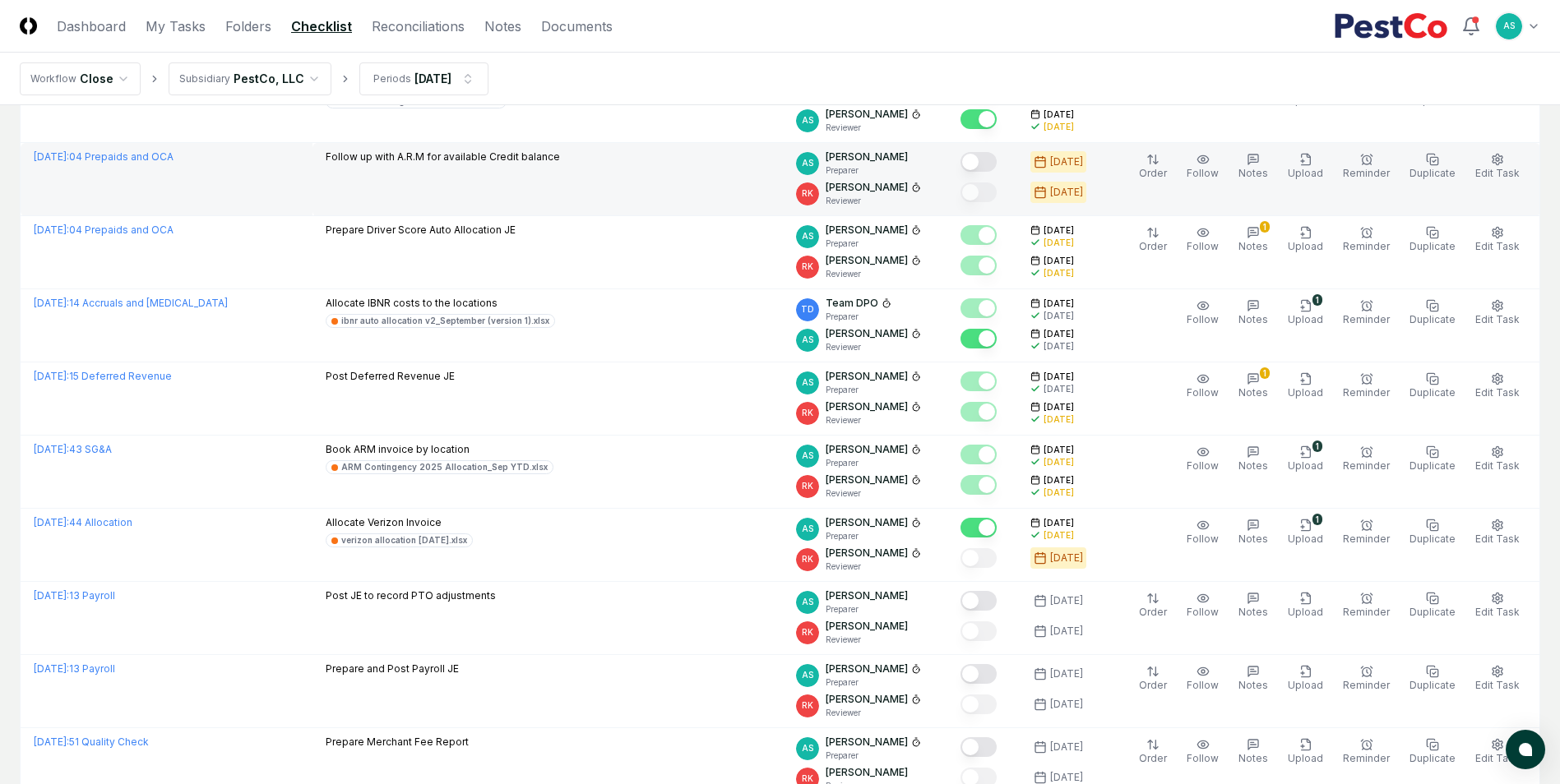
scroll to position [1069, 0]
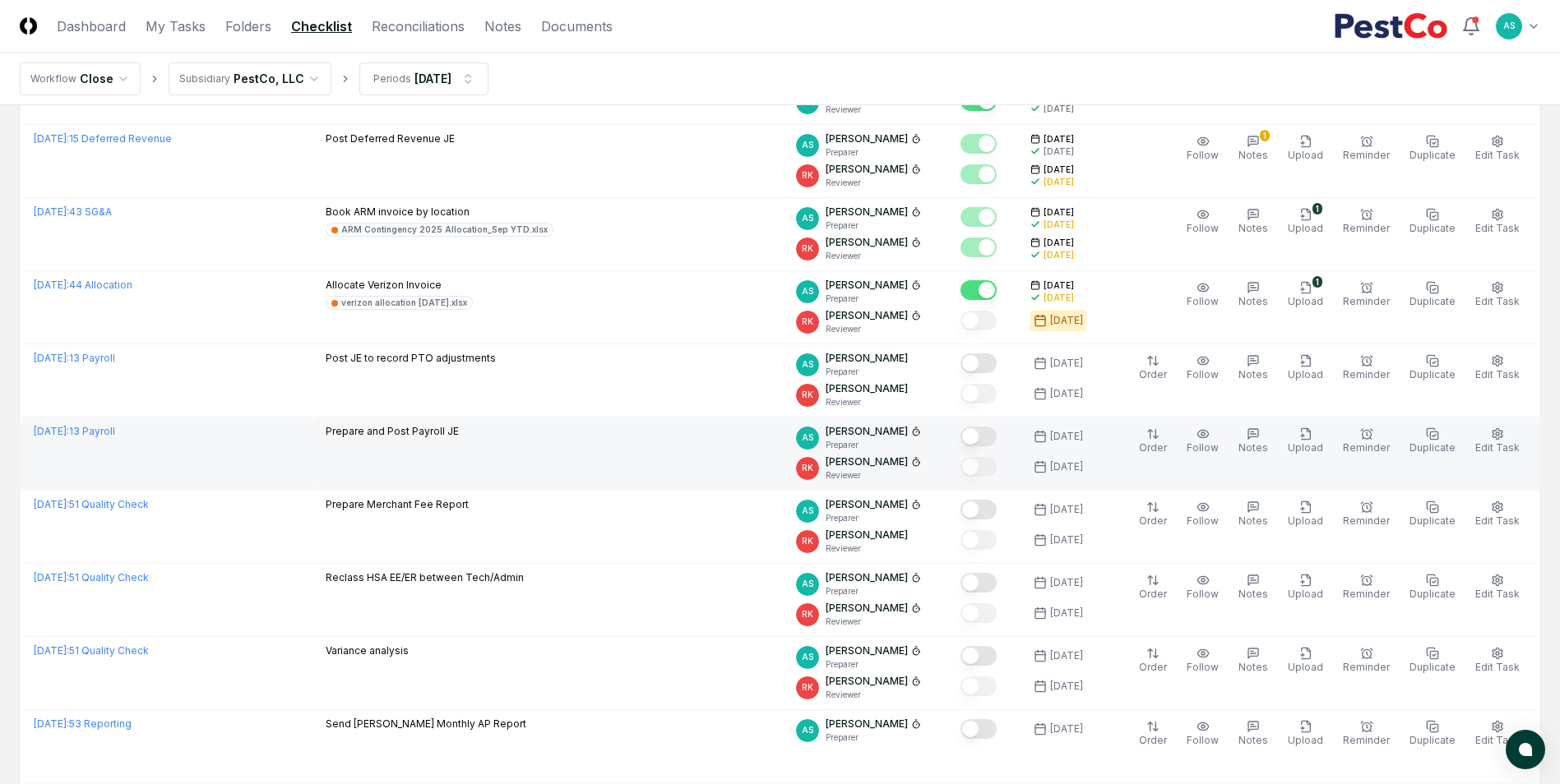
click at [986, 430] on button "Mark complete" at bounding box center [978, 437] width 37 height 20
click at [1267, 442] on span "Notes" at bounding box center [1253, 447] width 29 height 13
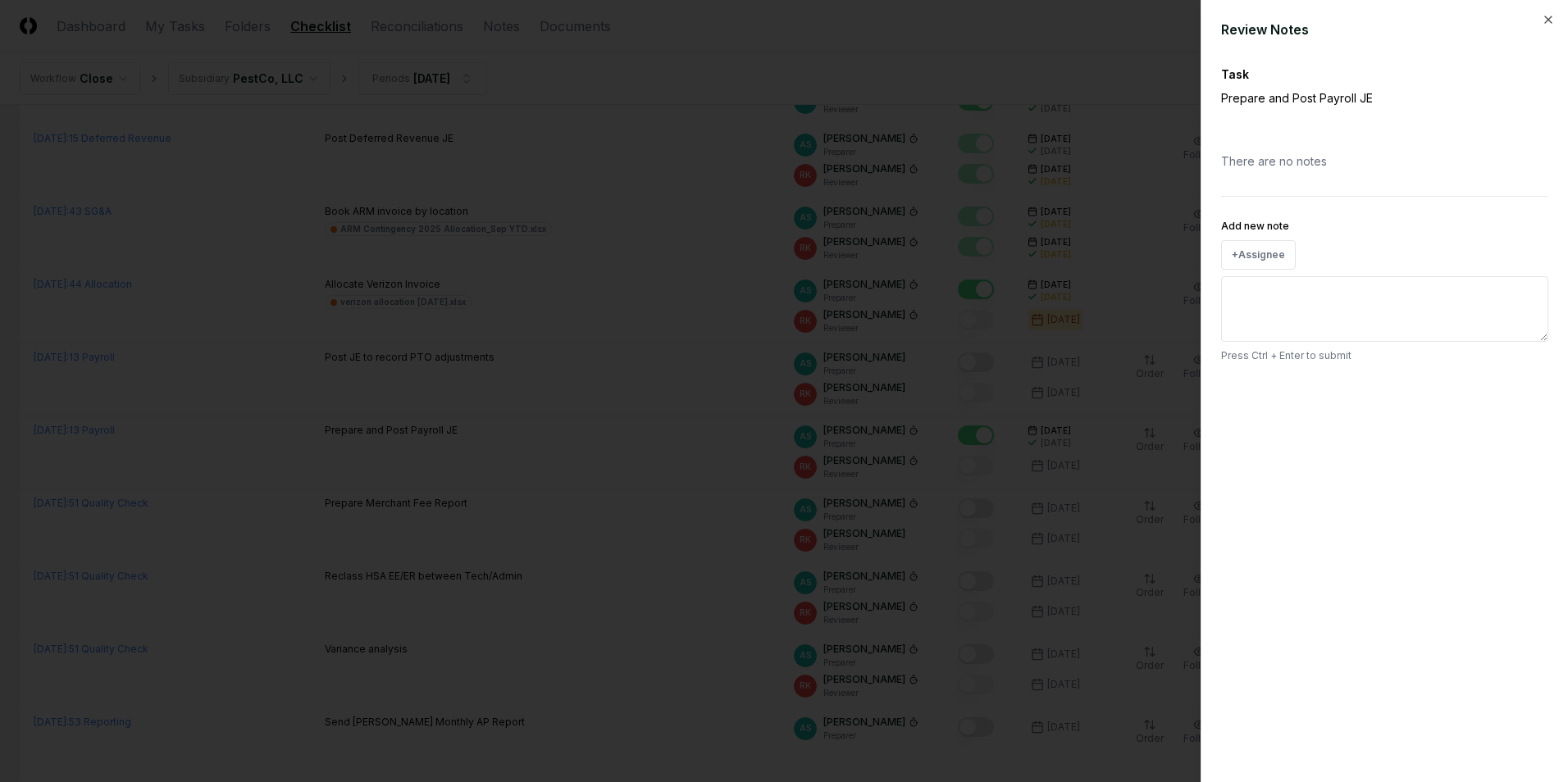
click at [1302, 287] on textarea "Add new note" at bounding box center [1384, 309] width 327 height 66
type textarea "**********"
click at [1521, 395] on button "Submit" at bounding box center [1518, 393] width 60 height 33
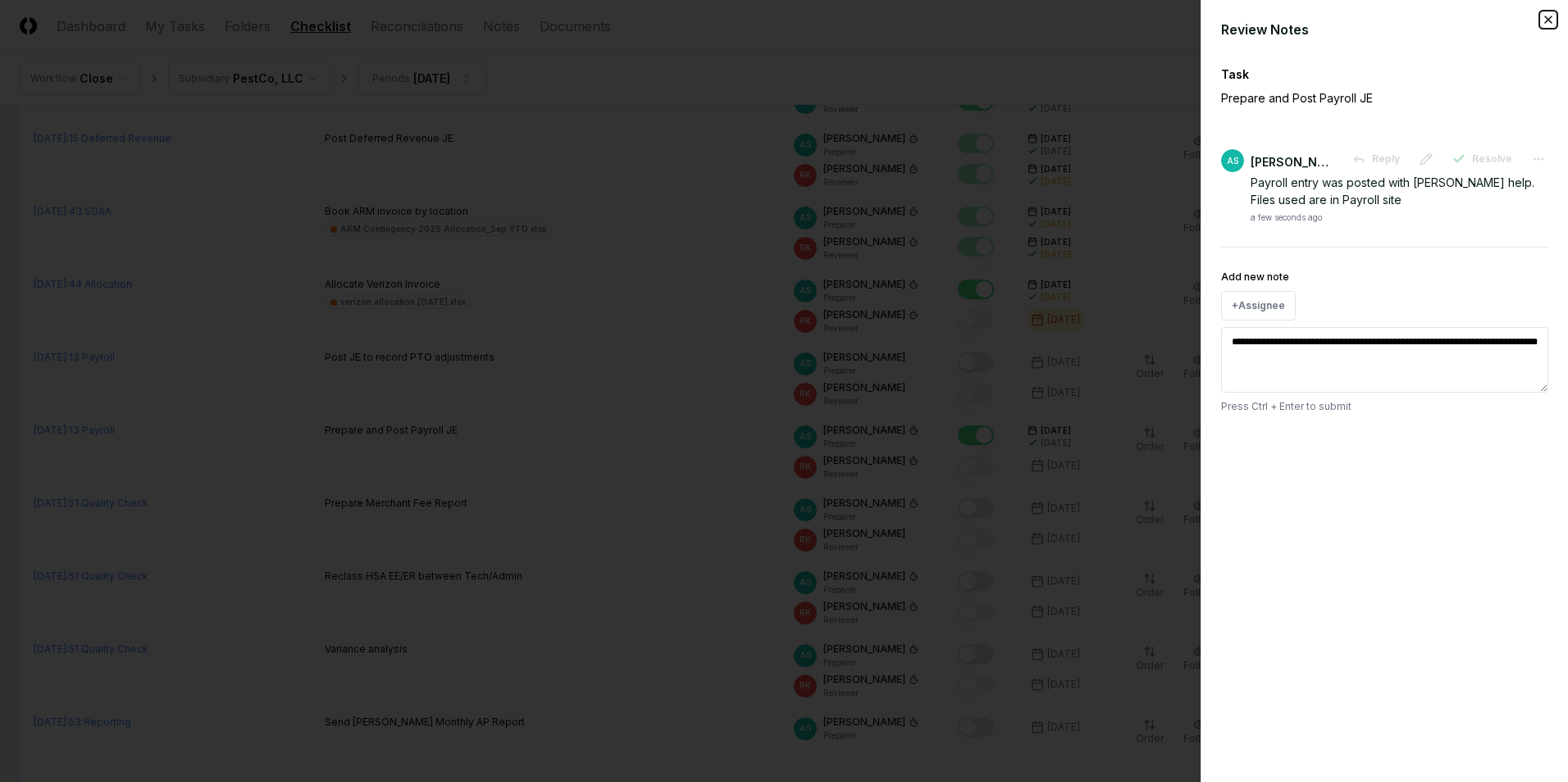
click at [1554, 20] on icon "button" at bounding box center [1548, 20] width 13 height 13
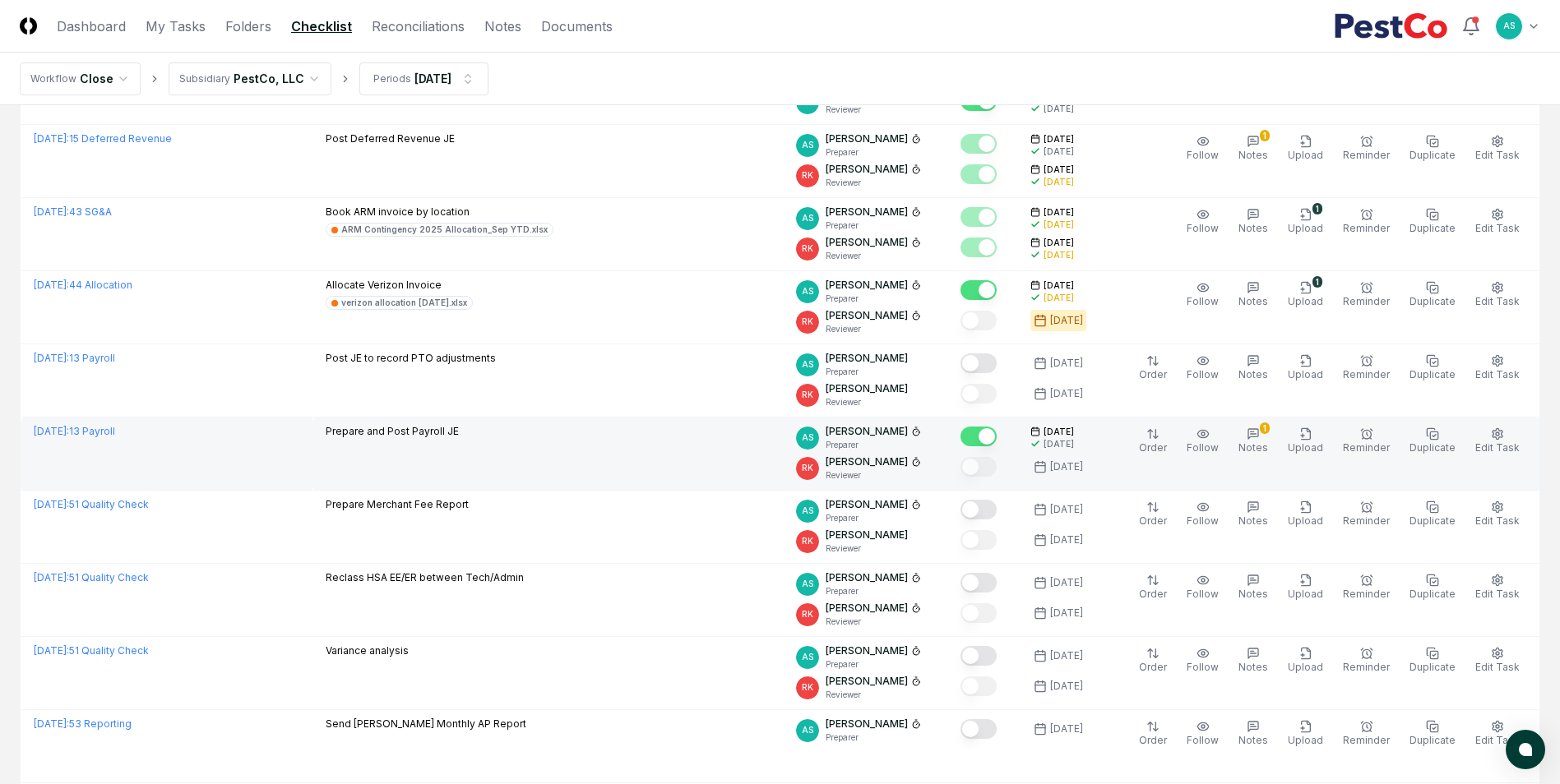
click at [911, 433] on icon at bounding box center [916, 431] width 10 height 10
click at [913, 434] on circle at bounding box center [916, 431] width 6 height 6
click at [911, 431] on icon at bounding box center [916, 431] width 10 height 10
click at [922, 429] on div "AS [PERSON_NAME] Preparer" at bounding box center [865, 438] width 138 height 27
click at [914, 431] on icon at bounding box center [916, 431] width 10 height 10
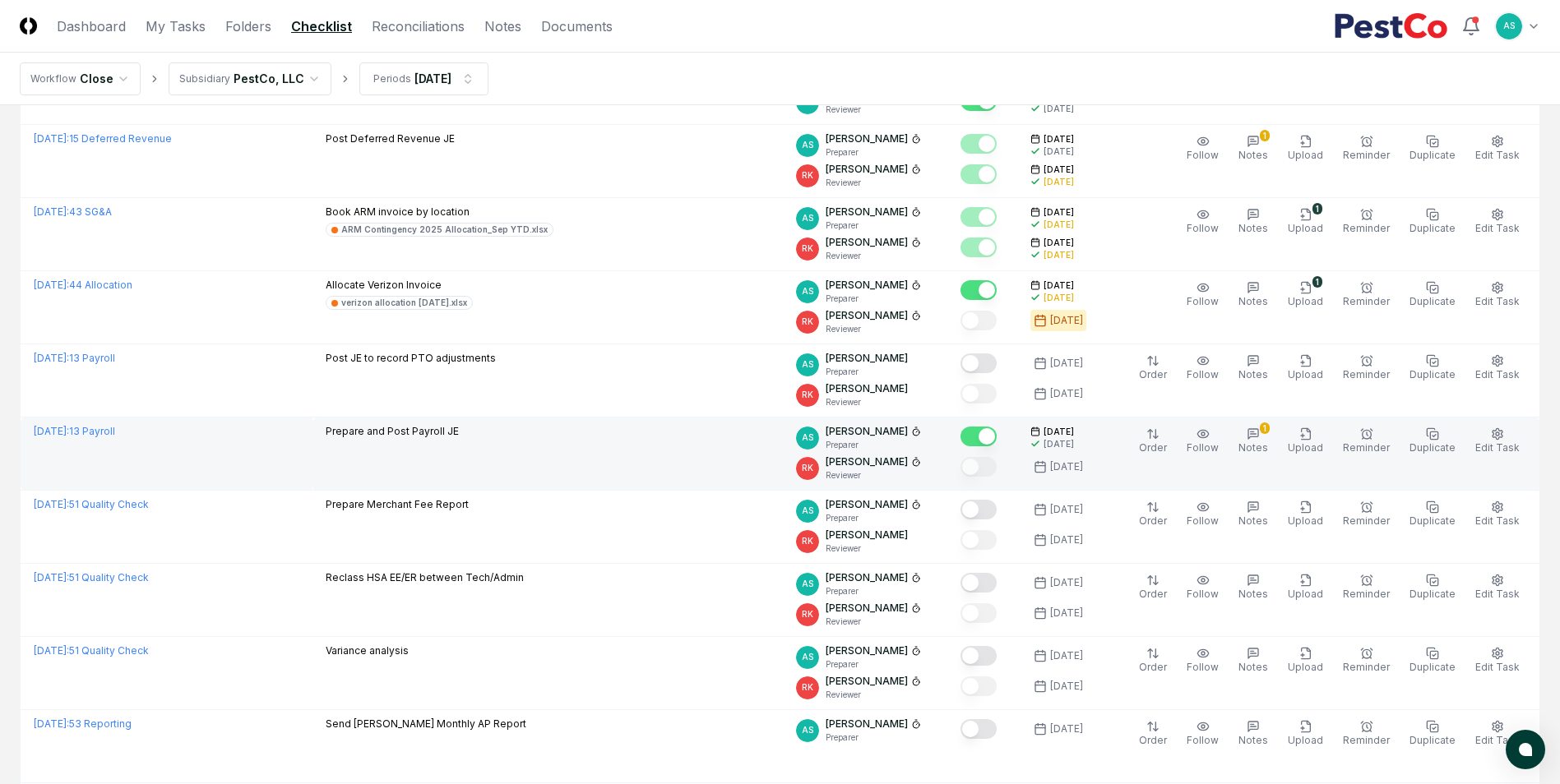
click at [914, 431] on icon at bounding box center [916, 431] width 10 height 10
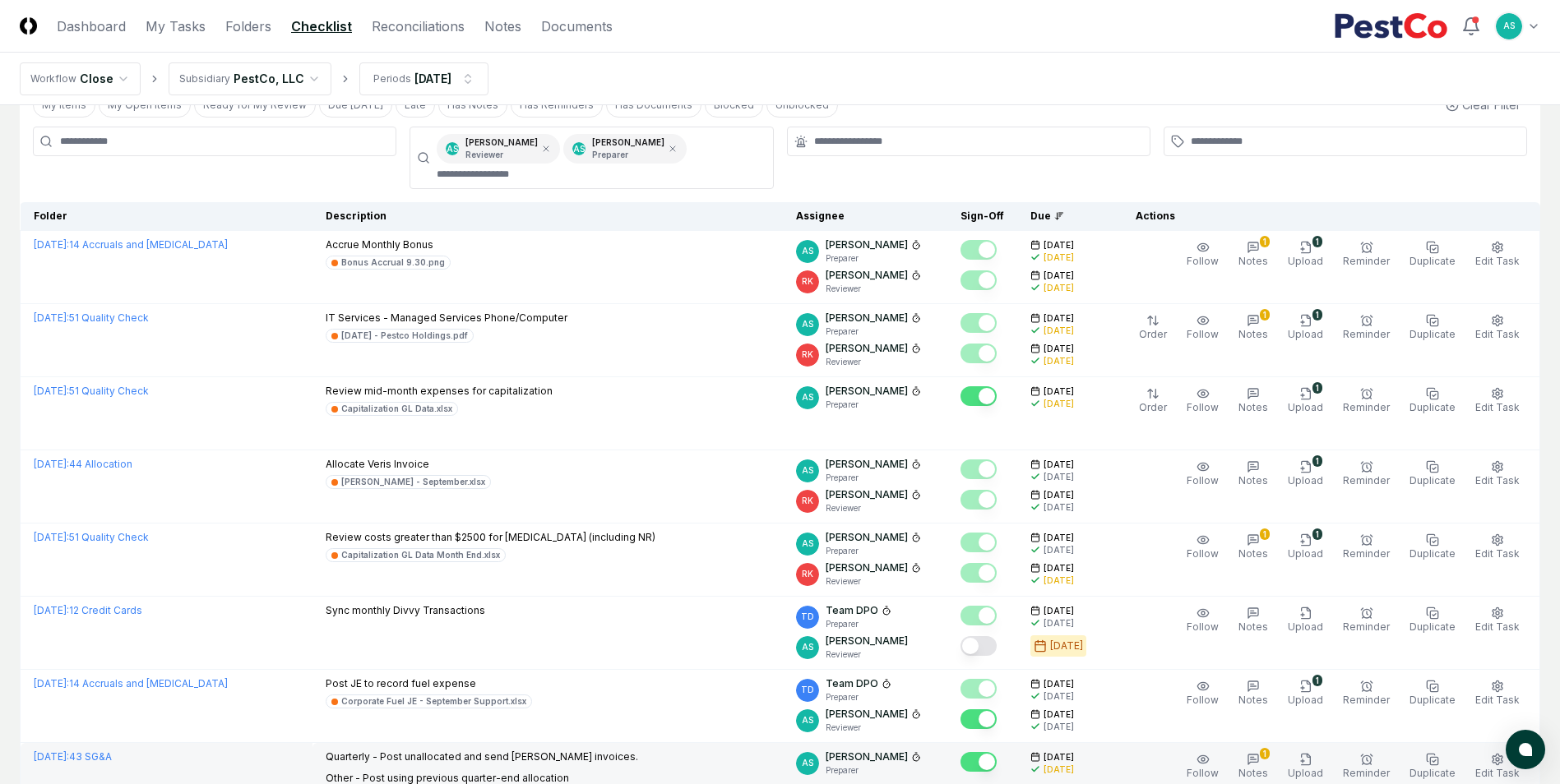
scroll to position [0, 0]
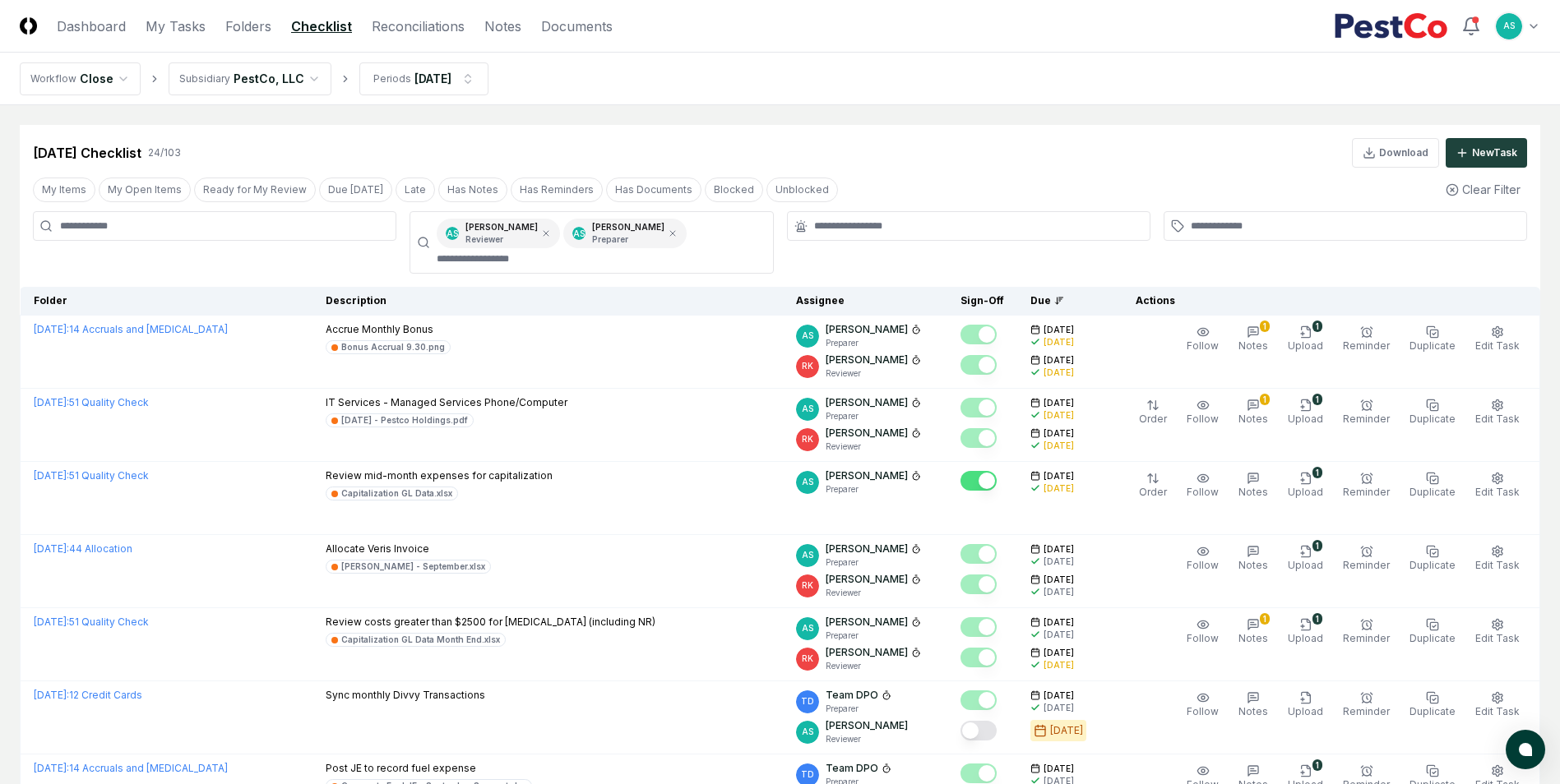
click at [416, 38] on header "CloseCore Dashboard My Tasks Folders Checklist Reconciliations Notes Documents …" at bounding box center [780, 26] width 1560 height 53
click at [427, 33] on link "Reconciliations" at bounding box center [418, 26] width 93 height 20
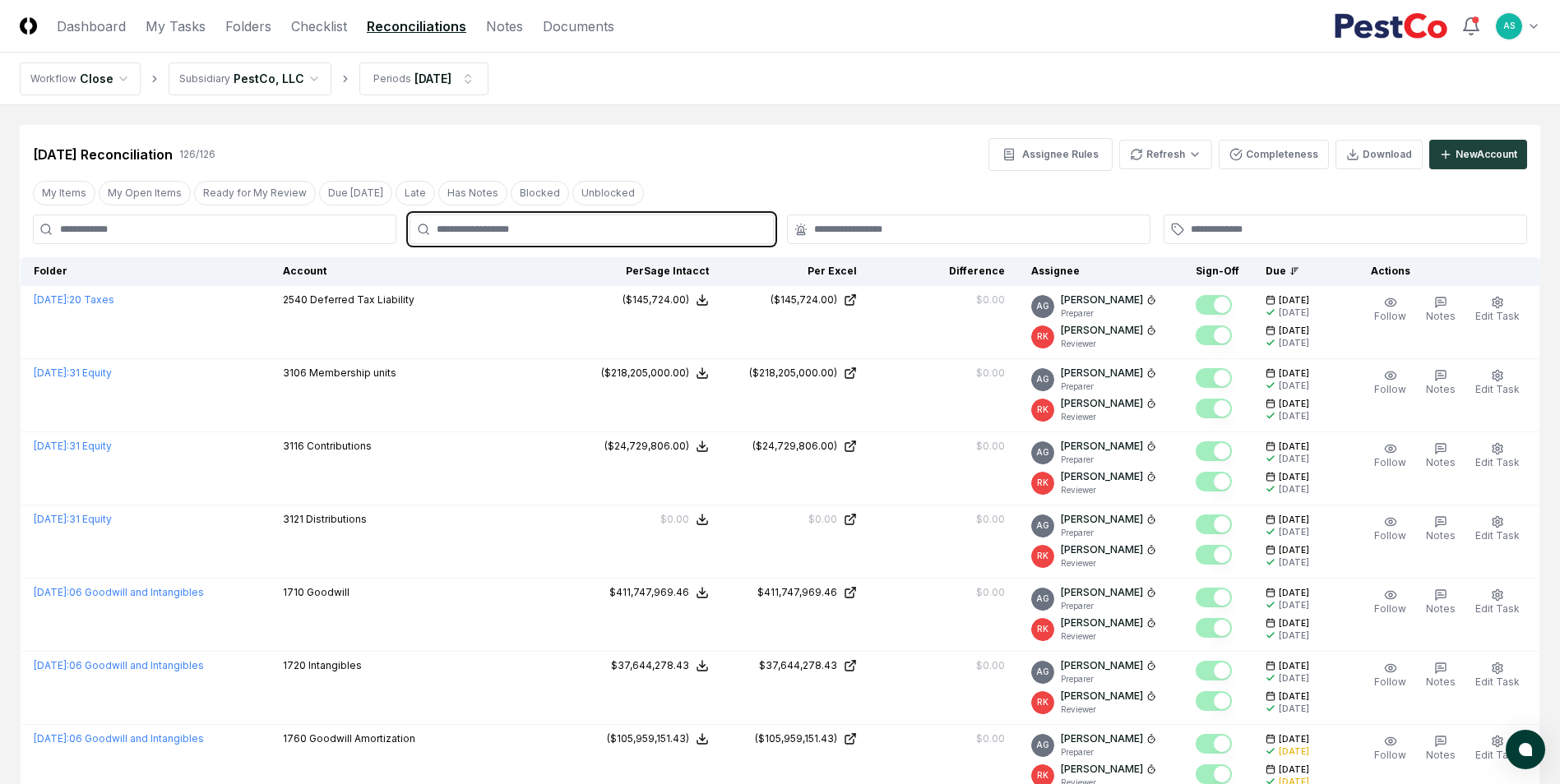
click at [607, 222] on input "text" at bounding box center [600, 229] width 326 height 15
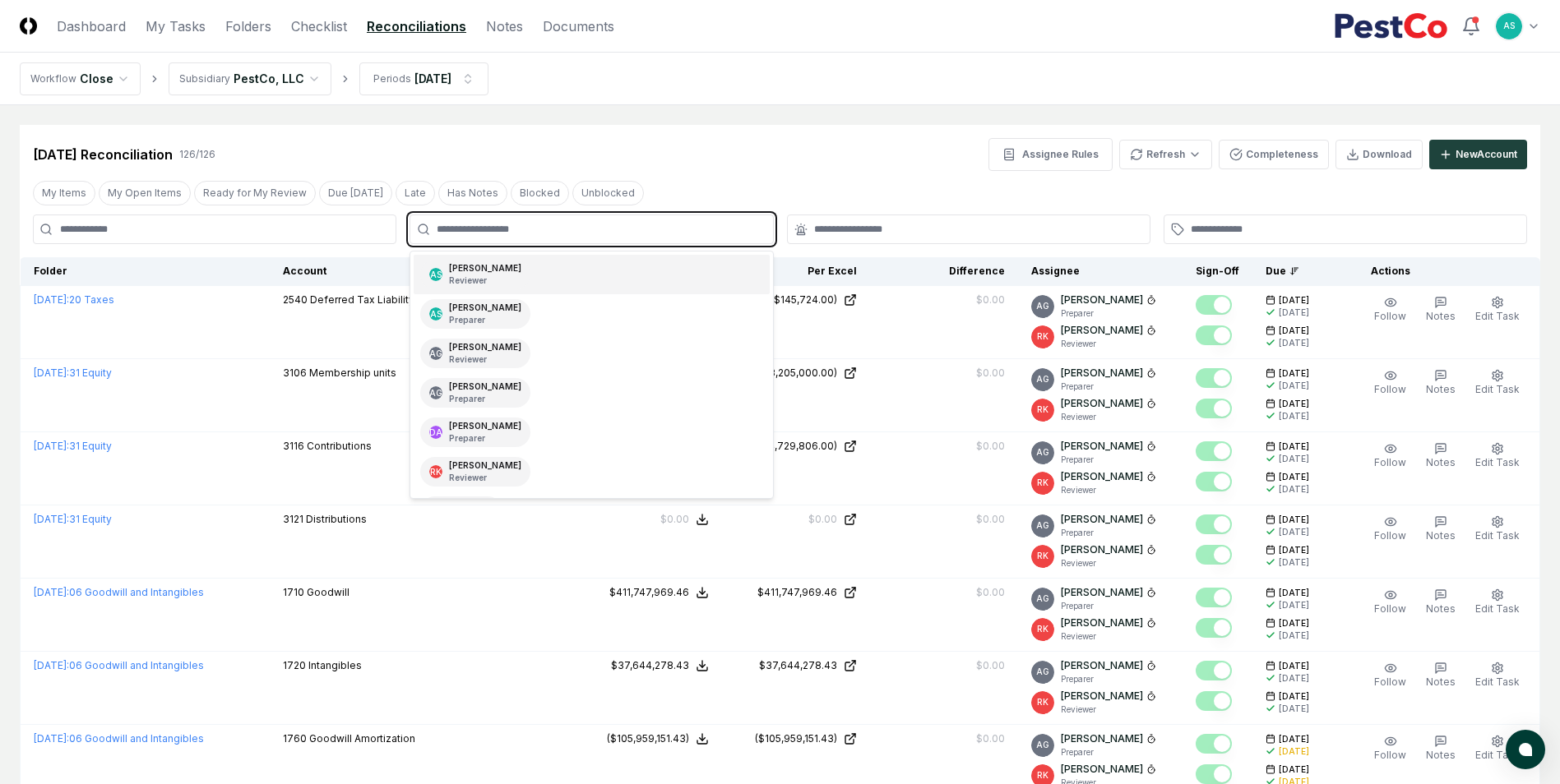
click at [536, 279] on div "AS [PERSON_NAME] Reviewer" at bounding box center [591, 274] width 356 height 39
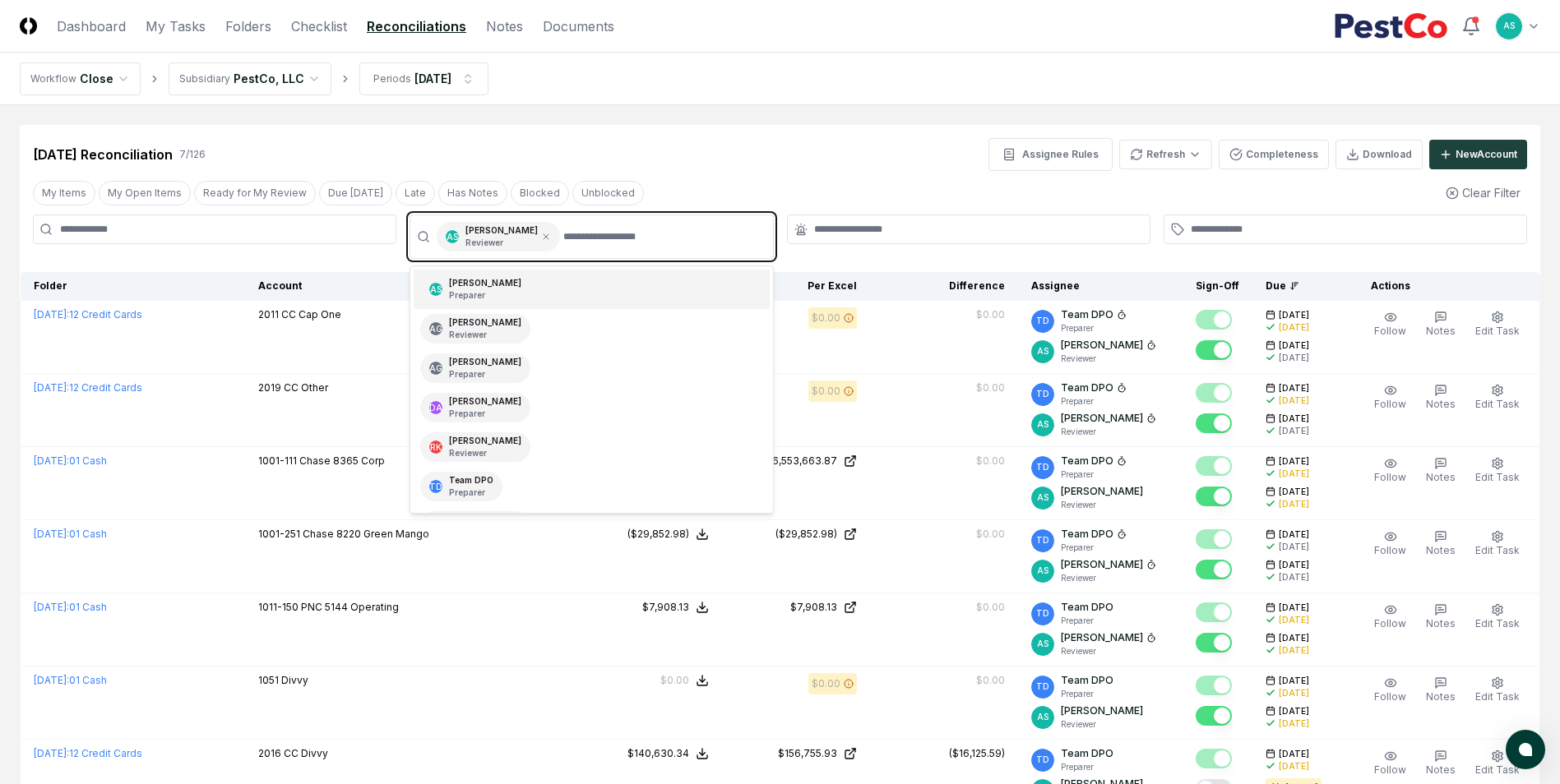
click at [525, 288] on div "AS [PERSON_NAME] Preparer" at bounding box center [591, 289] width 356 height 39
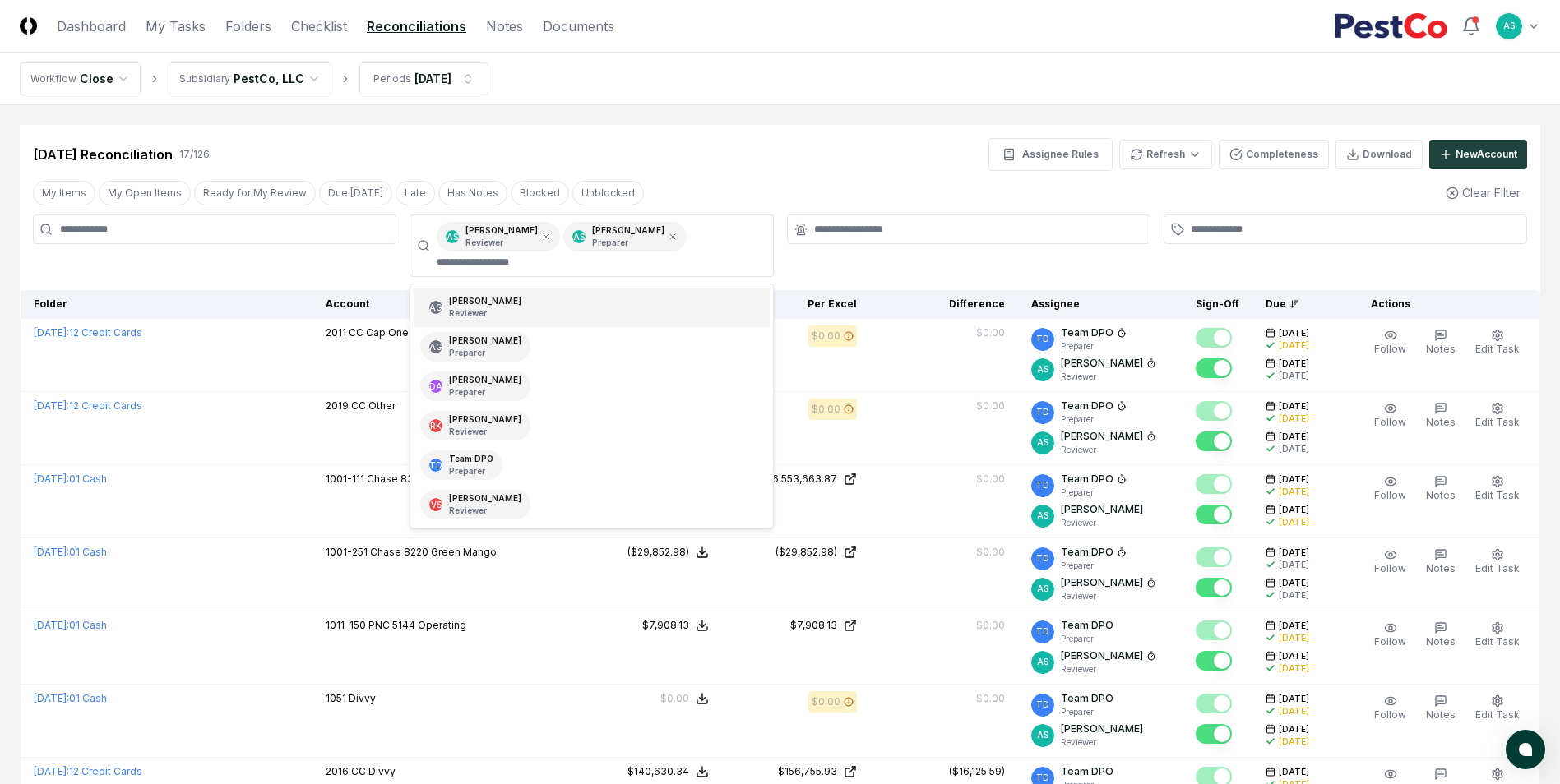
click at [876, 193] on div "My Items My Open Items Ready for My Review Due [DATE] Late Has Notes Blocked Un…" at bounding box center [780, 193] width 1521 height 30
